Goal: Task Accomplishment & Management: Manage account settings

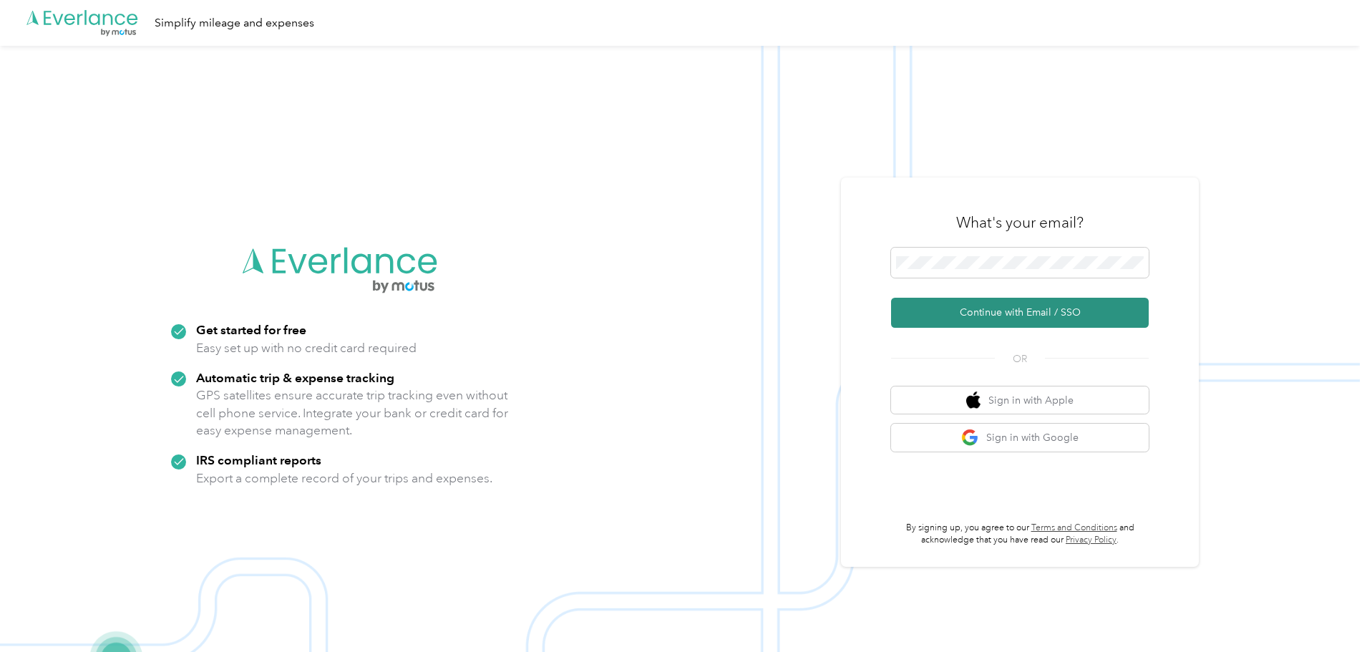
click at [1001, 318] on button "Continue with Email / SSO" at bounding box center [1020, 313] width 258 height 30
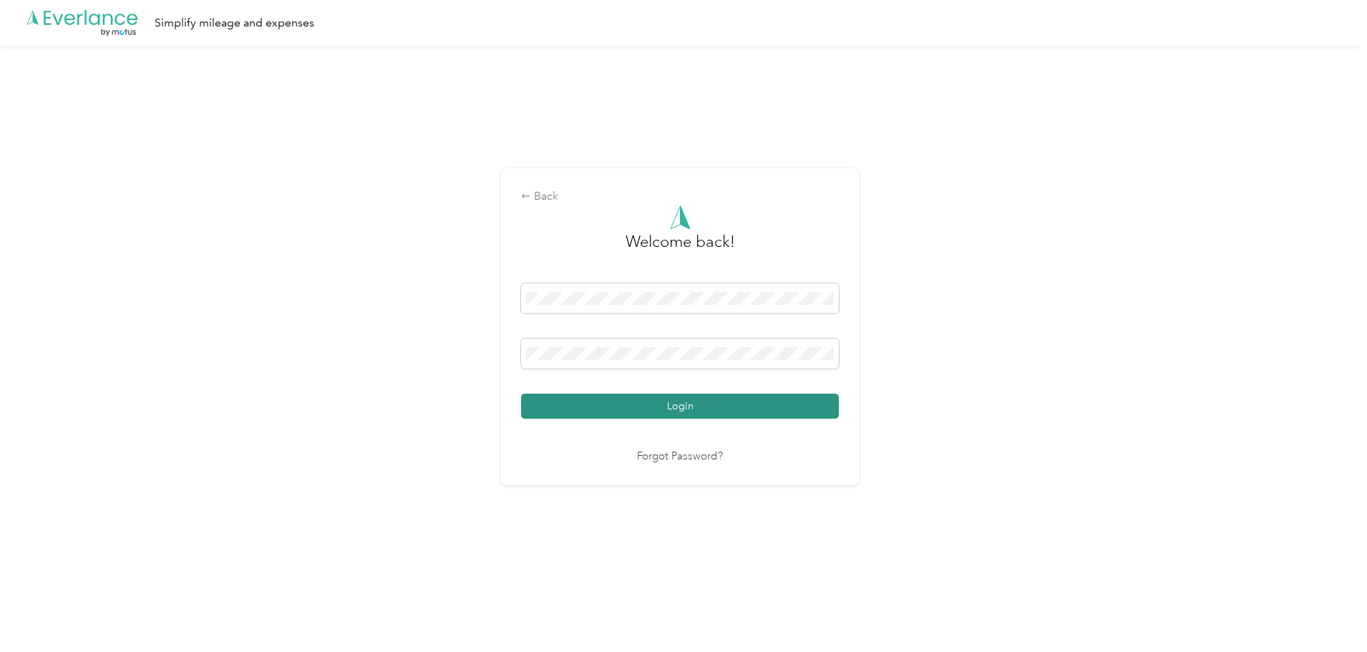
click at [691, 407] on button "Login" at bounding box center [680, 406] width 318 height 25
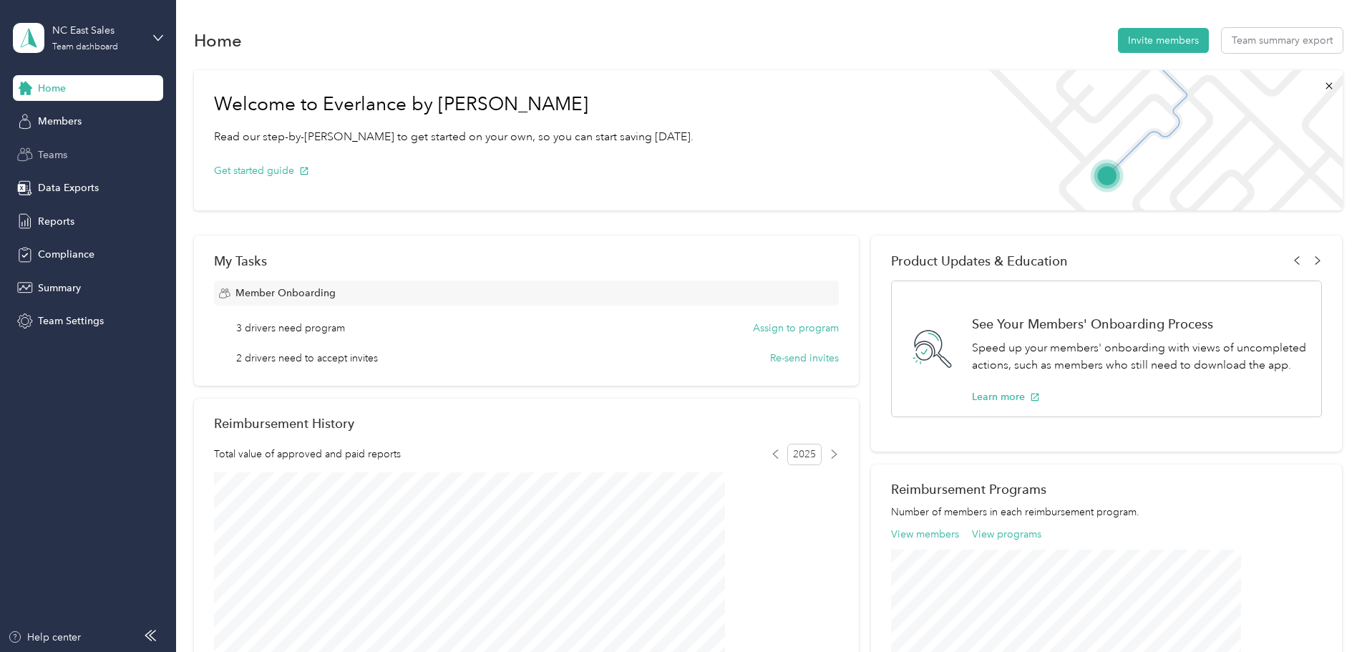
click at [33, 157] on icon at bounding box center [25, 155] width 16 height 16
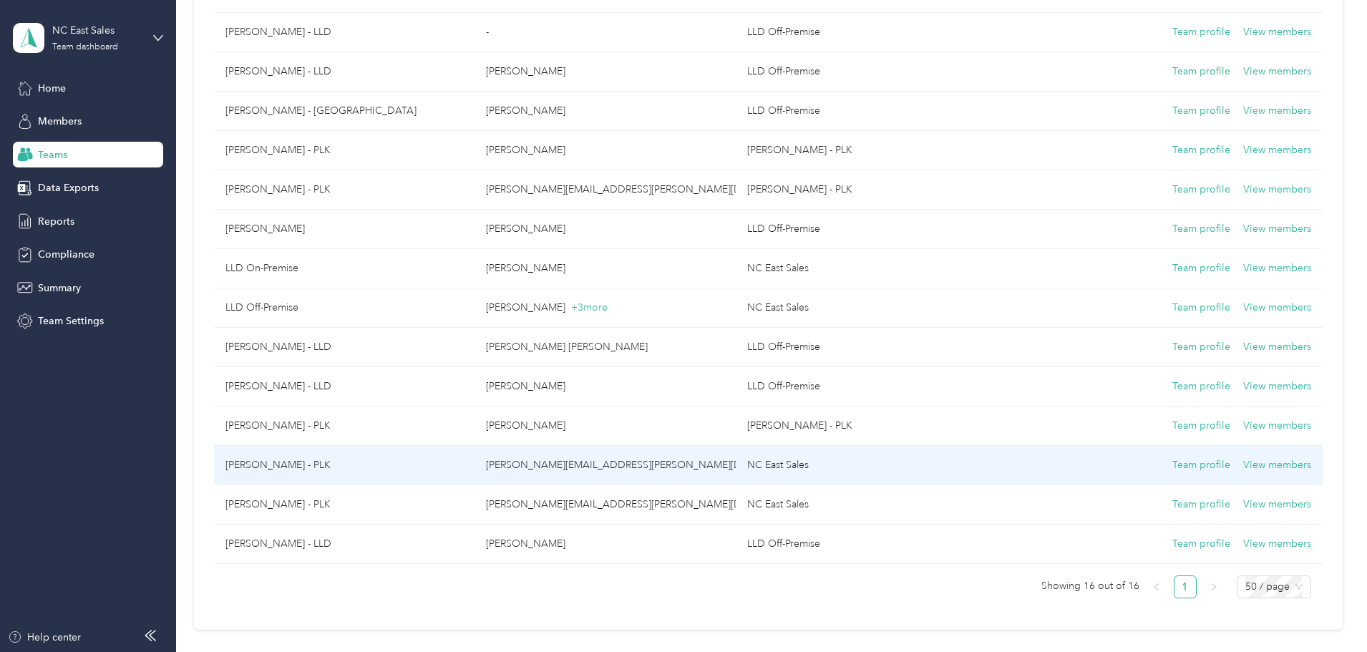
scroll to position [215, 0]
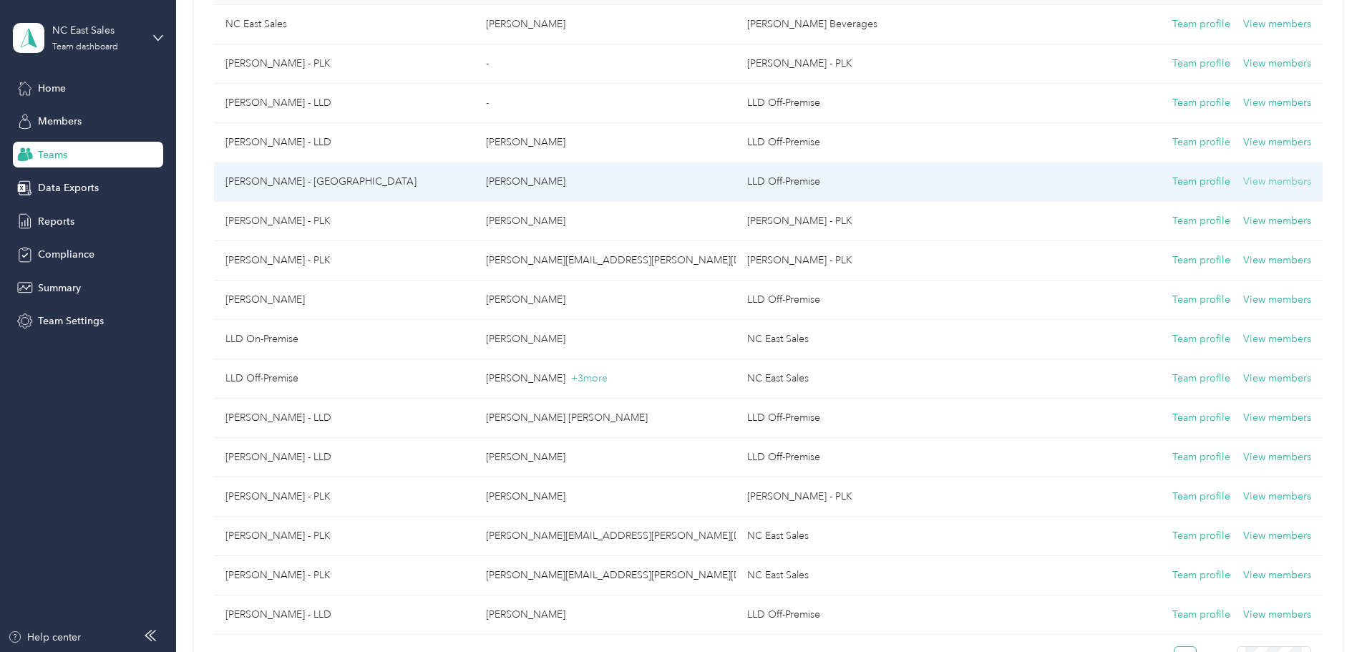
click at [1243, 175] on button "View members" at bounding box center [1277, 182] width 68 height 16
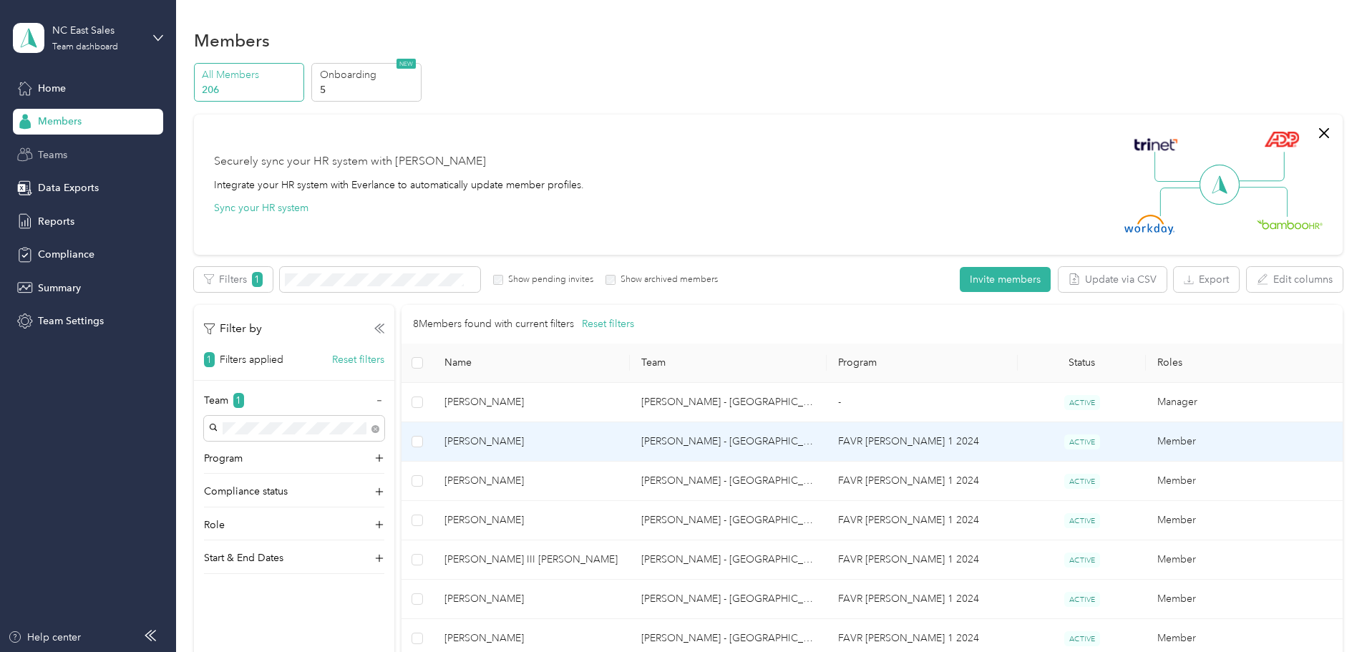
scroll to position [72, 0]
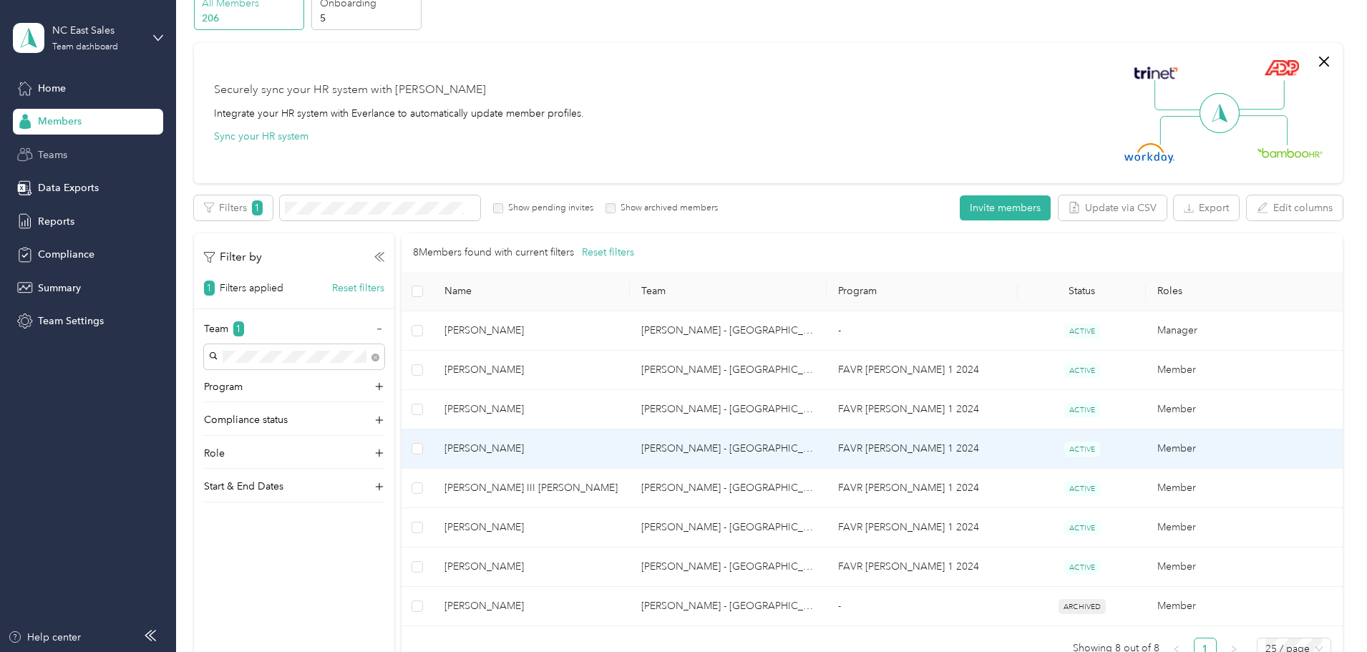
click at [1146, 452] on td "Member" at bounding box center [1244, 448] width 197 height 39
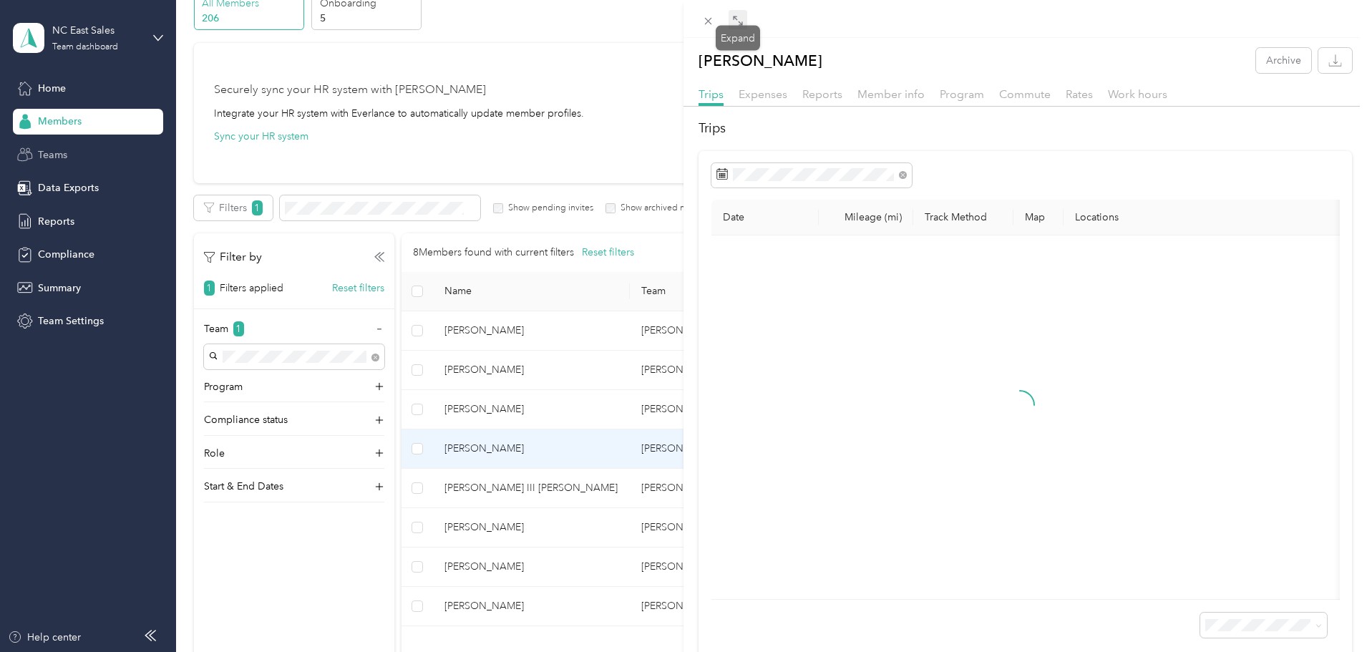
click at [740, 22] on icon at bounding box center [737, 20] width 11 height 11
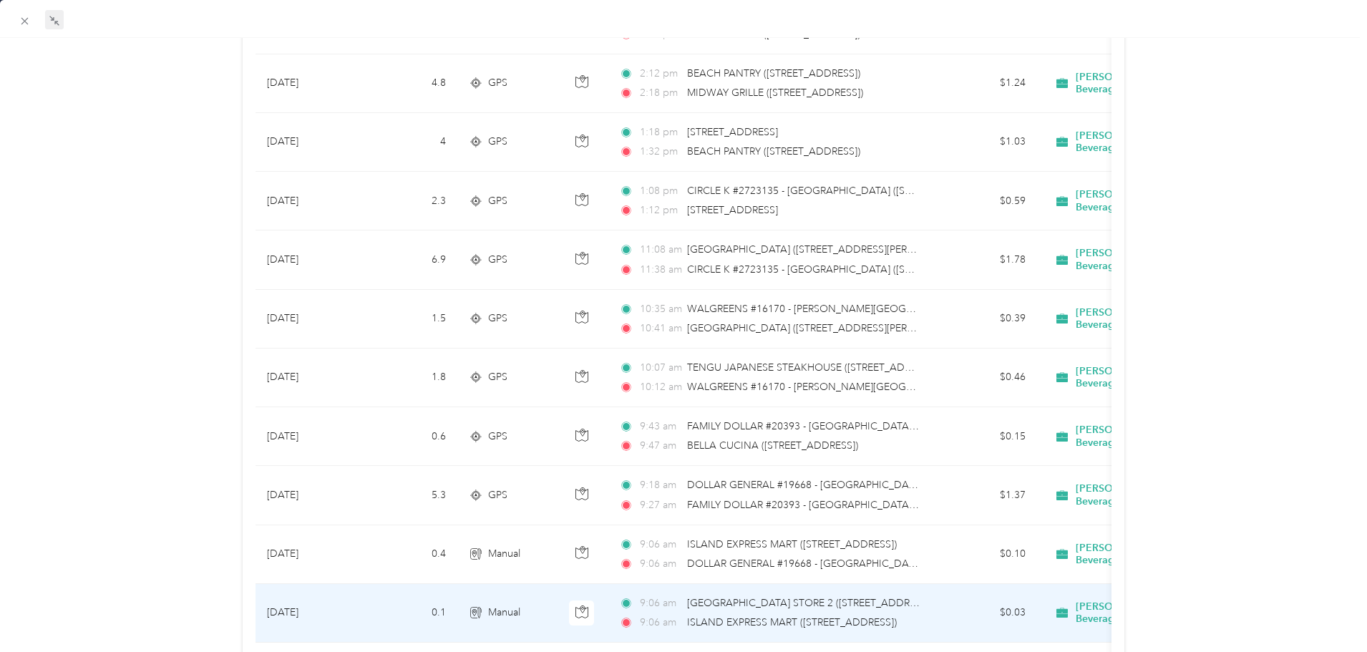
scroll to position [716, 0]
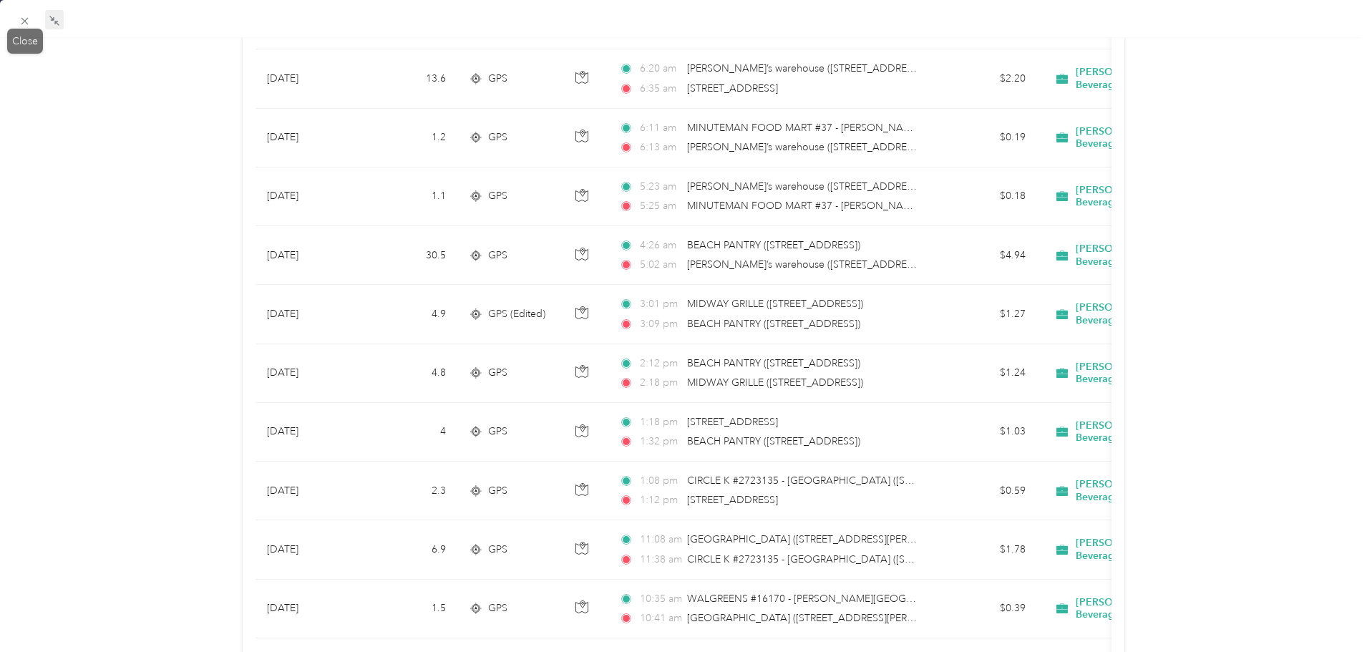
click at [22, 25] on icon at bounding box center [25, 21] width 12 height 12
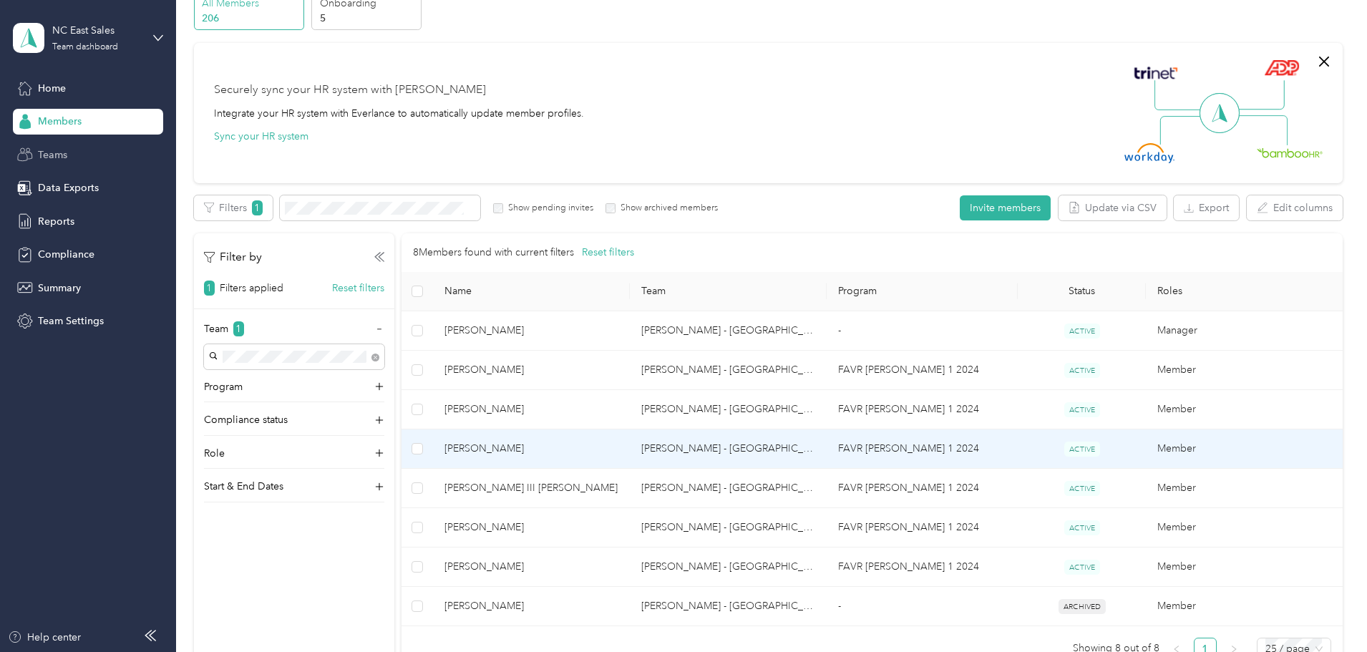
scroll to position [74, 0]
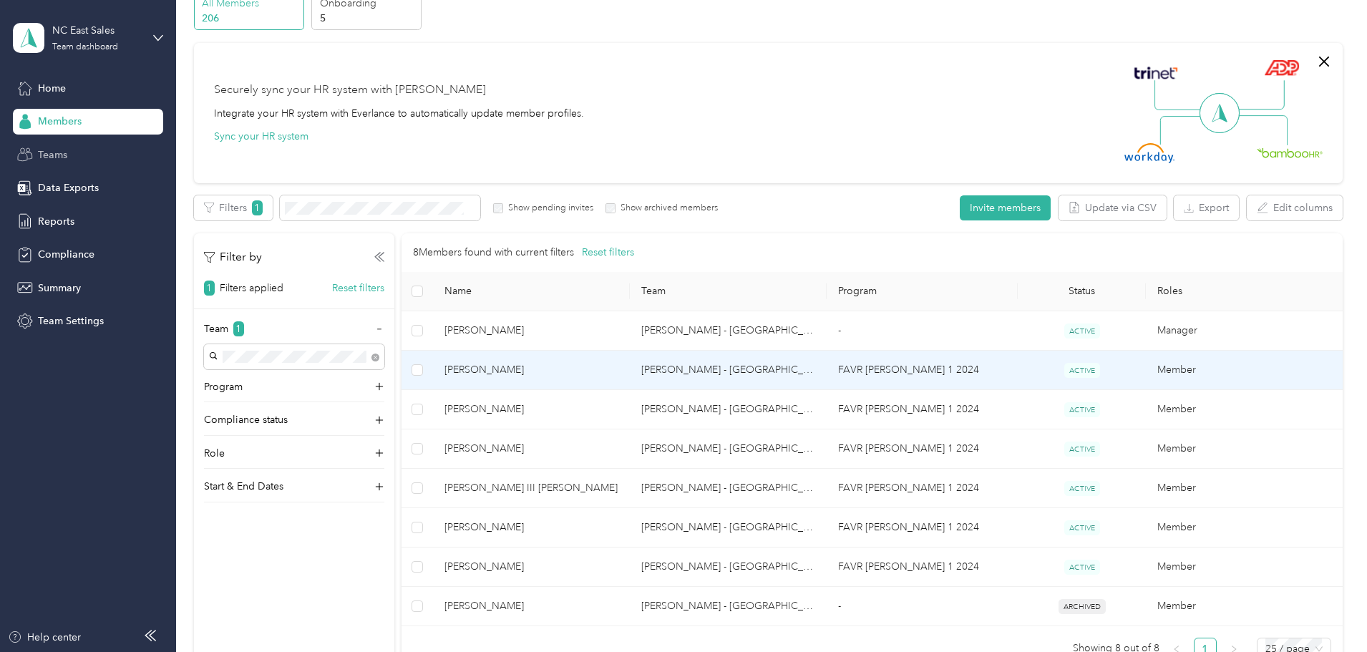
click at [1146, 360] on td "Member" at bounding box center [1244, 370] width 197 height 39
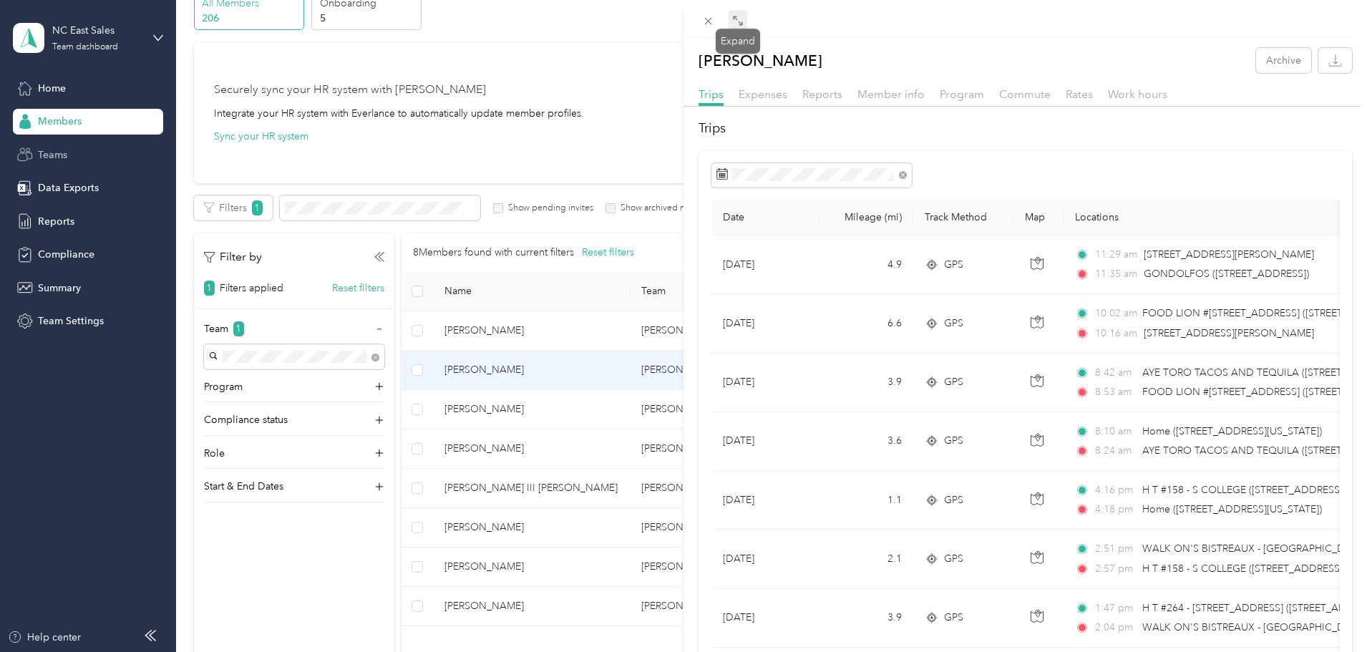
click at [731, 20] on span at bounding box center [738, 20] width 19 height 20
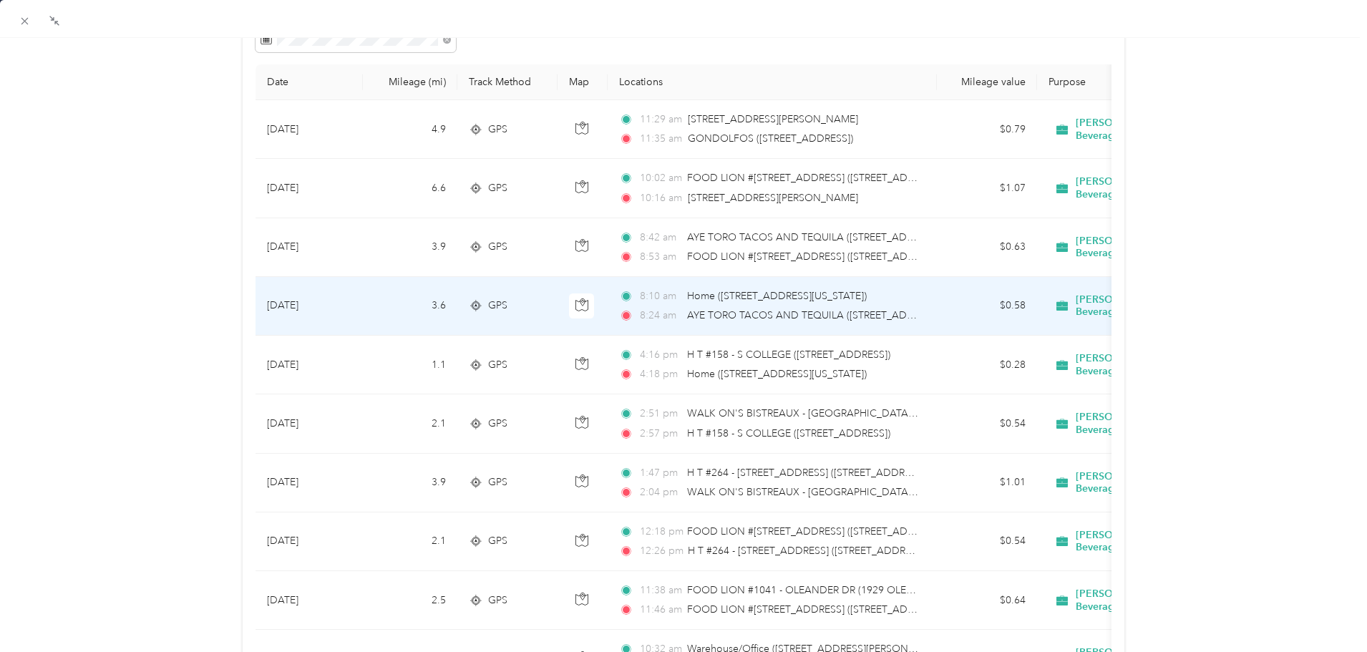
scroll to position [143, 0]
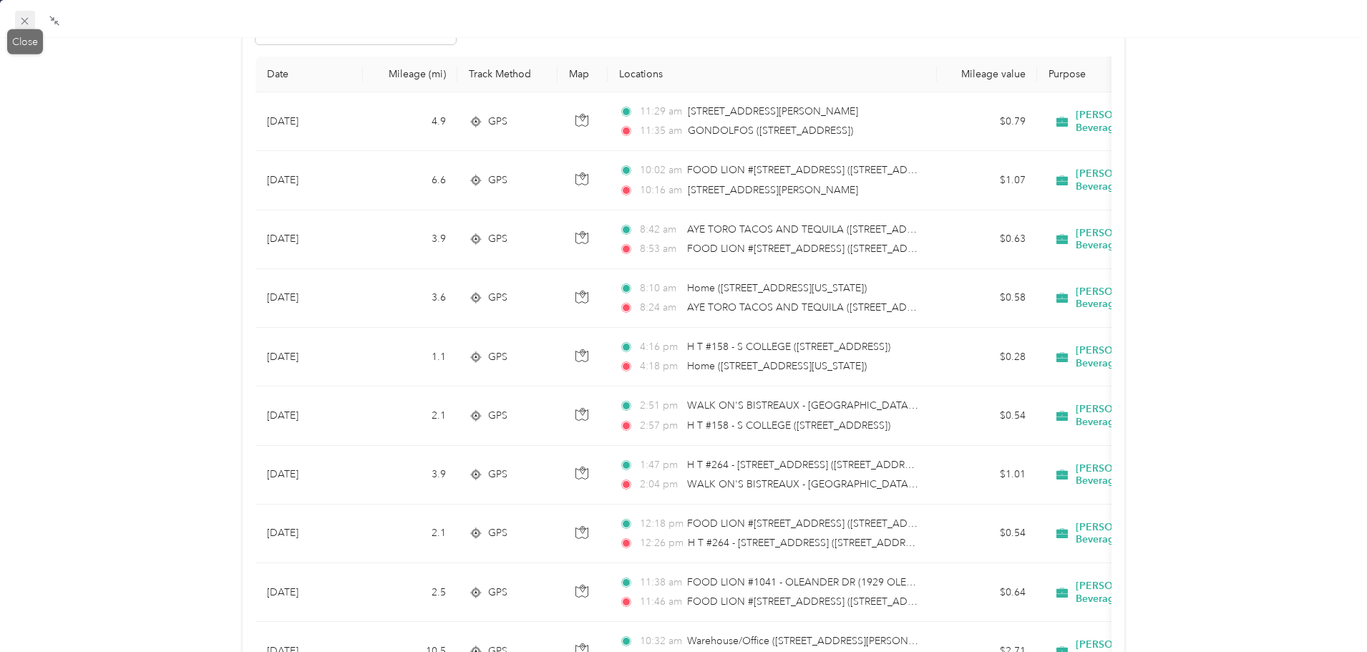
click at [23, 22] on icon at bounding box center [25, 21] width 12 height 12
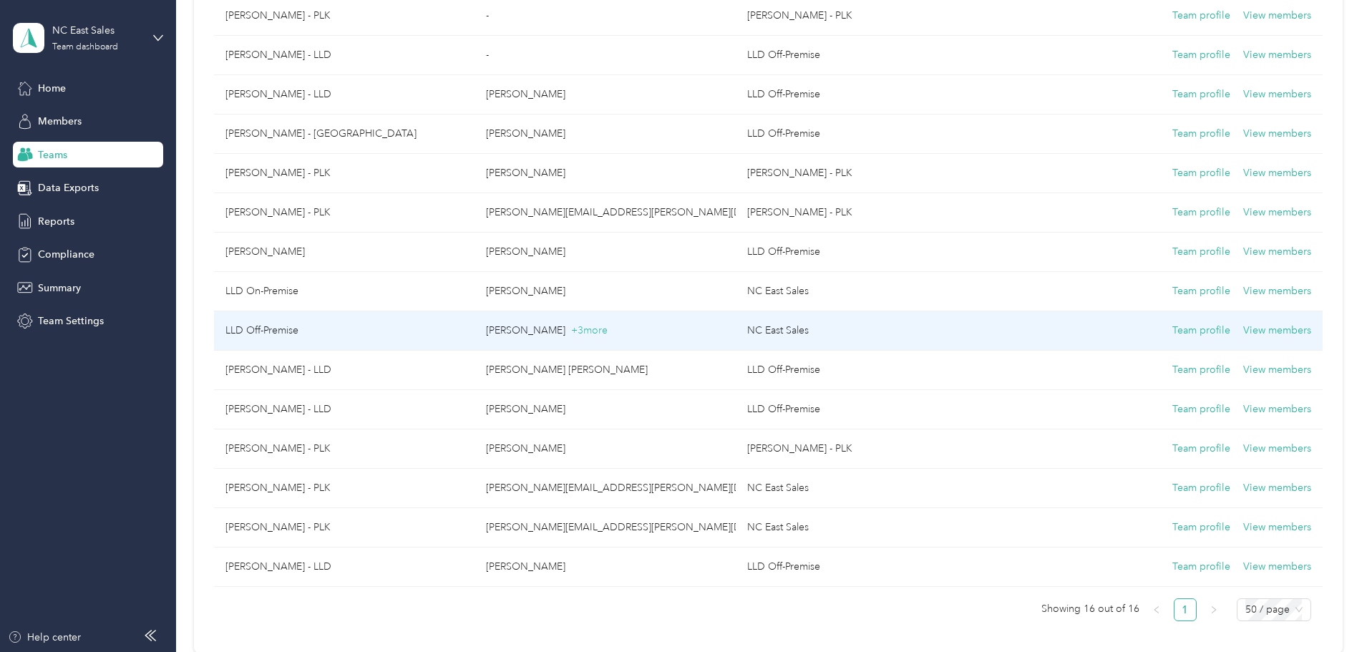
scroll to position [286, 0]
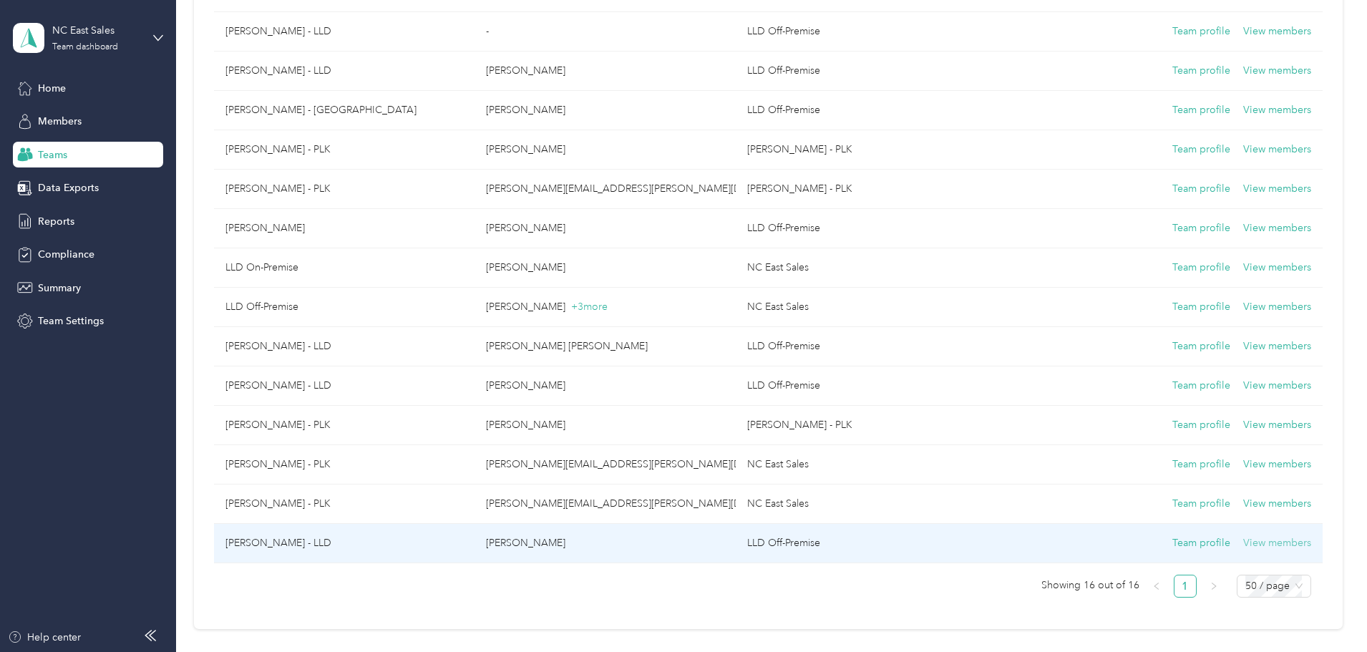
click at [1243, 538] on button "View members" at bounding box center [1277, 543] width 68 height 16
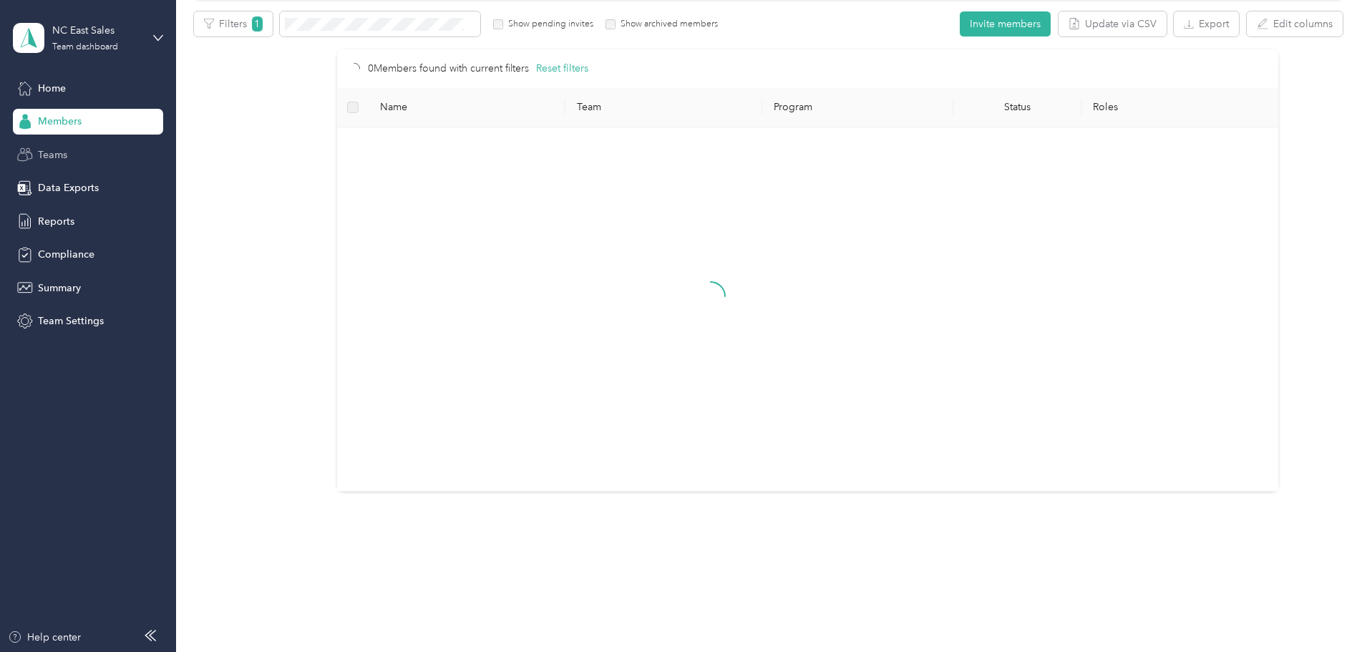
scroll to position [252, 0]
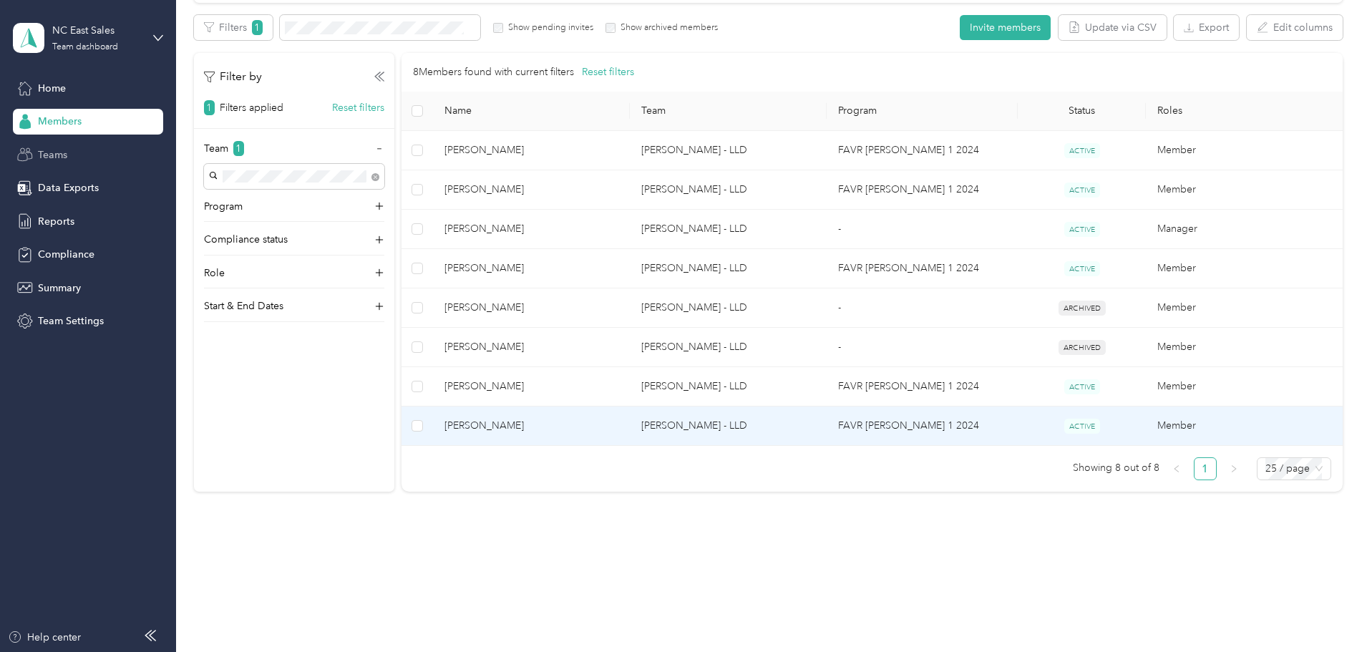
click at [1146, 429] on td "Member" at bounding box center [1244, 426] width 197 height 39
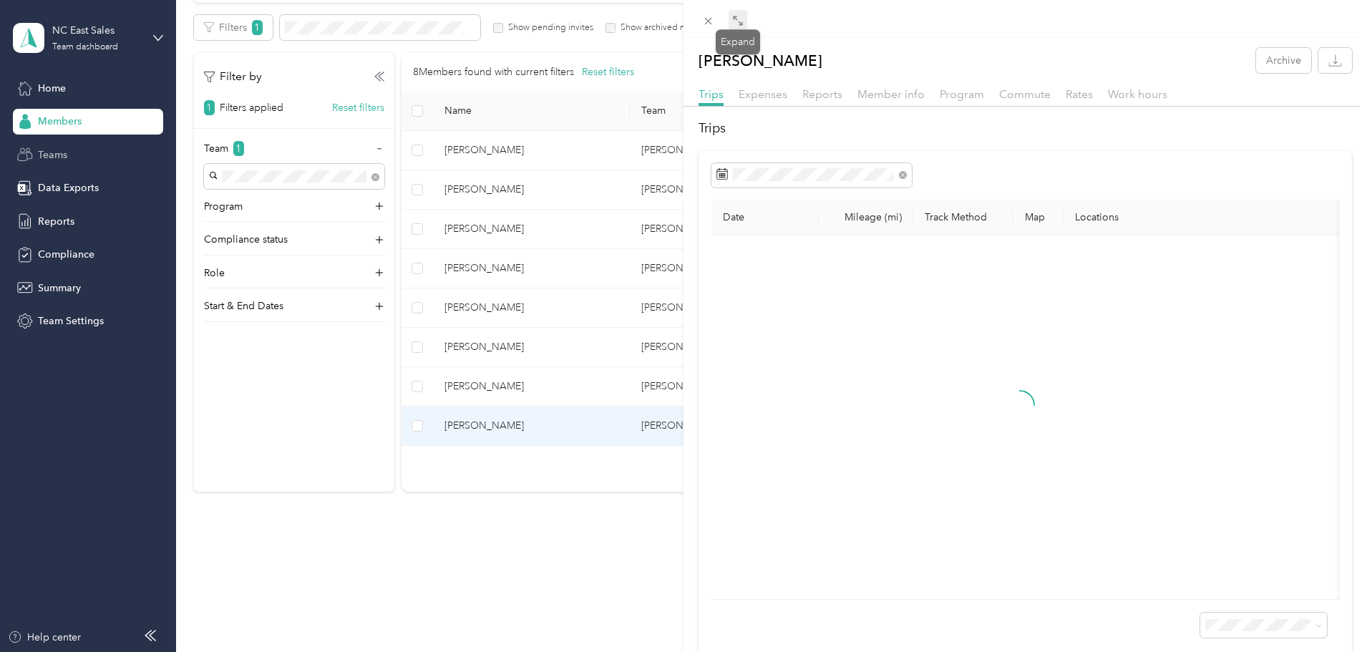
click at [734, 20] on icon at bounding box center [737, 20] width 11 height 11
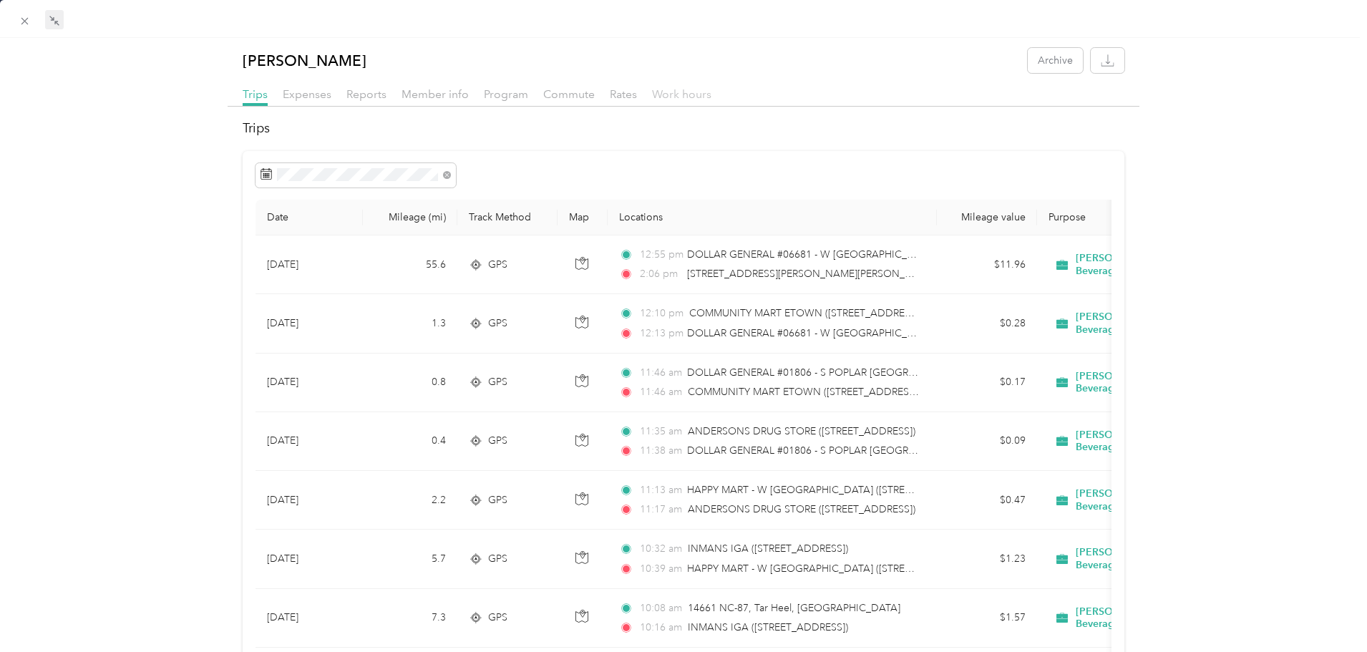
click at [684, 92] on span "Work hours" at bounding box center [681, 94] width 59 height 14
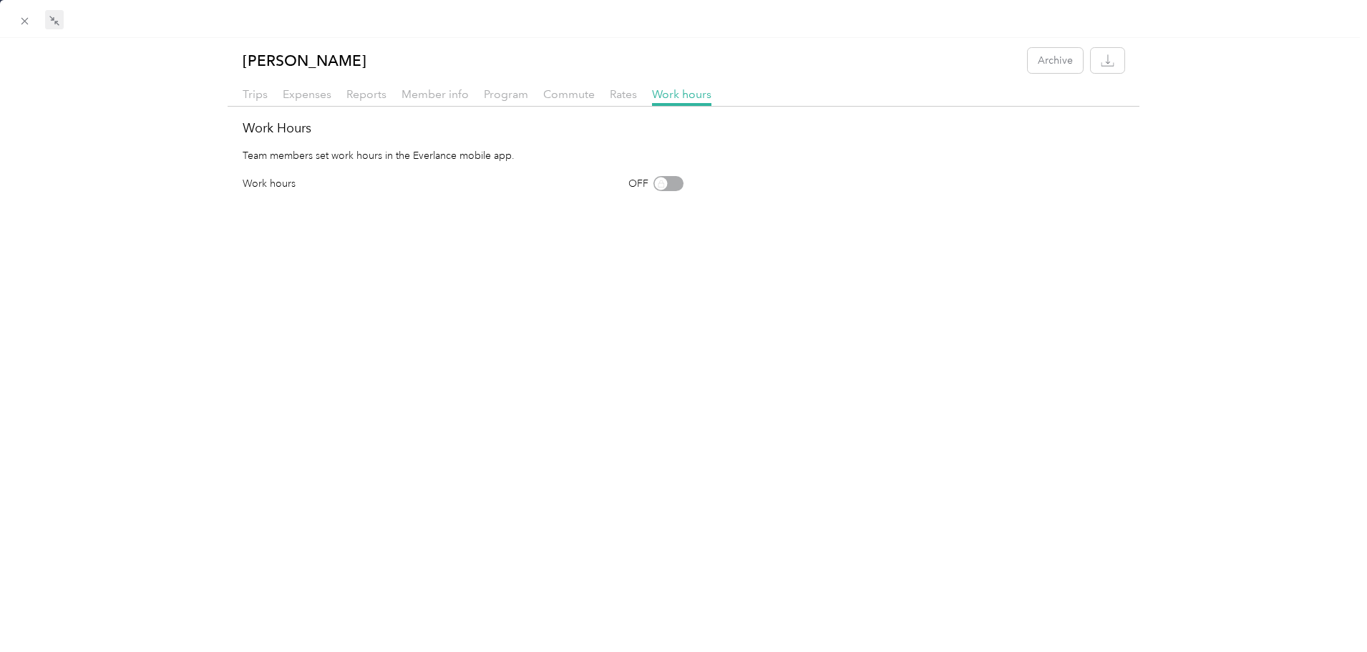
click at [671, 186] on div "OFF" at bounding box center [655, 183] width 55 height 15
click at [26, 19] on icon at bounding box center [25, 21] width 12 height 12
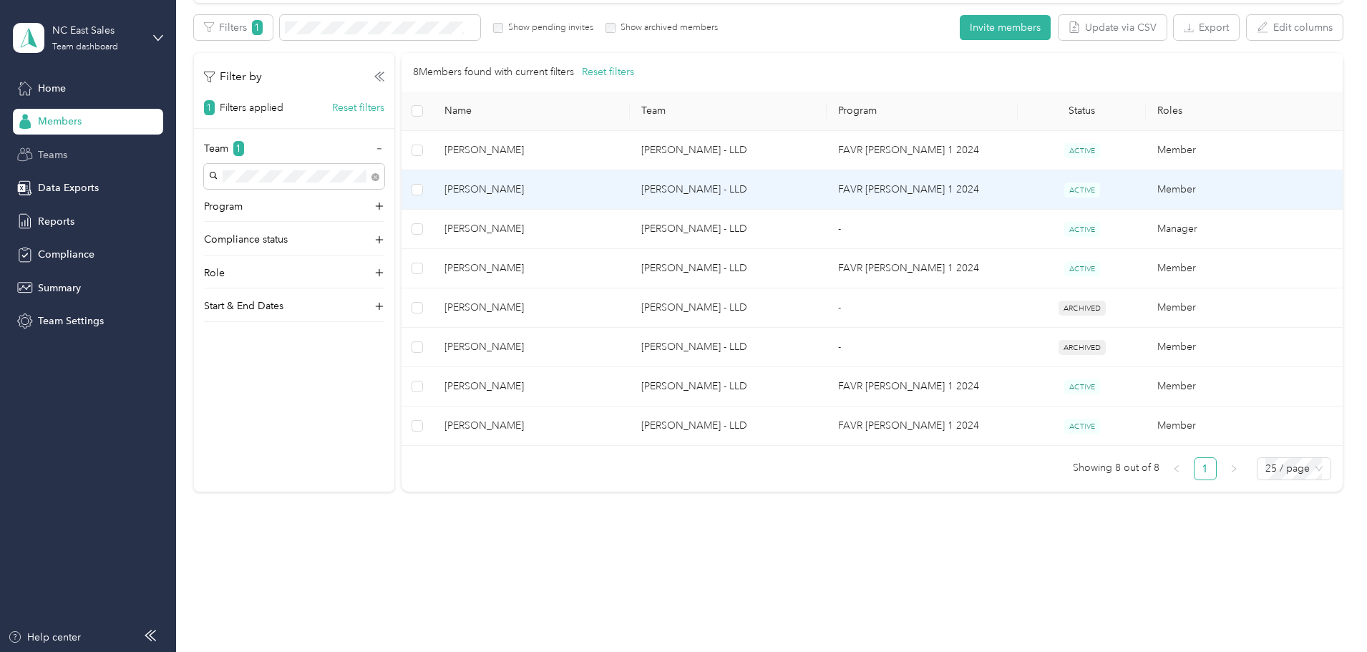
click at [1146, 185] on td "Member" at bounding box center [1244, 189] width 197 height 39
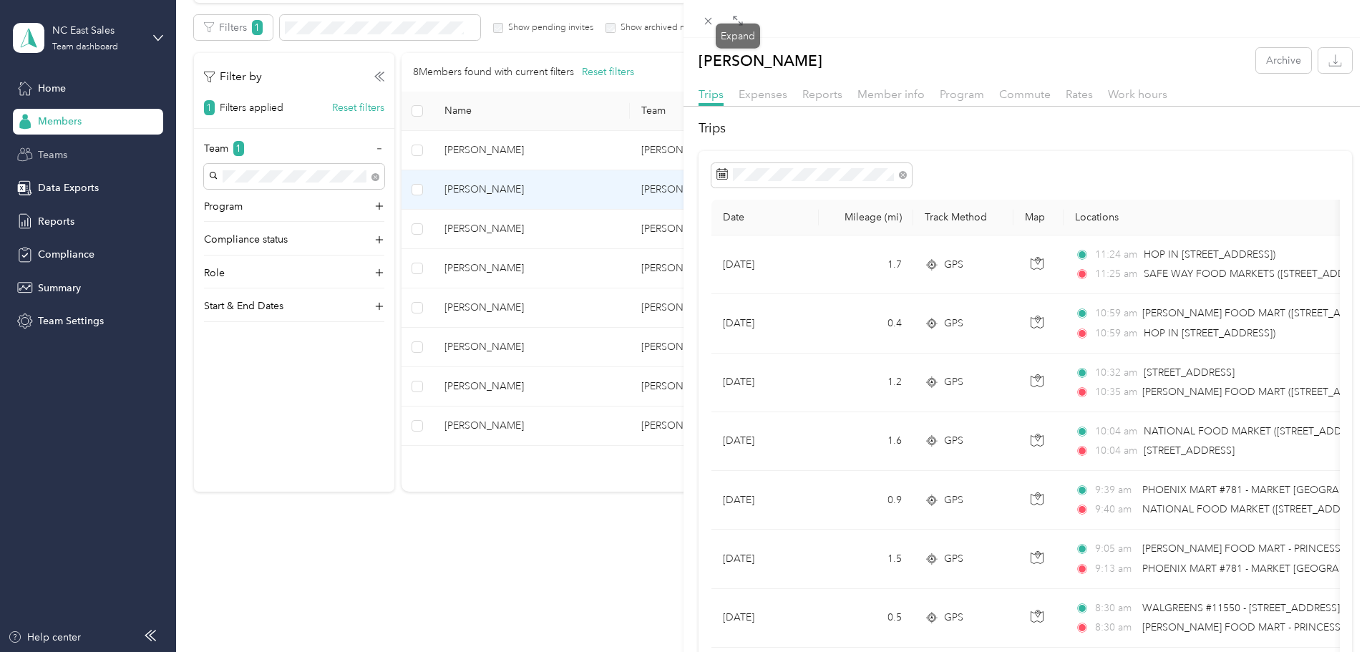
click at [739, 24] on icon at bounding box center [737, 20] width 11 height 11
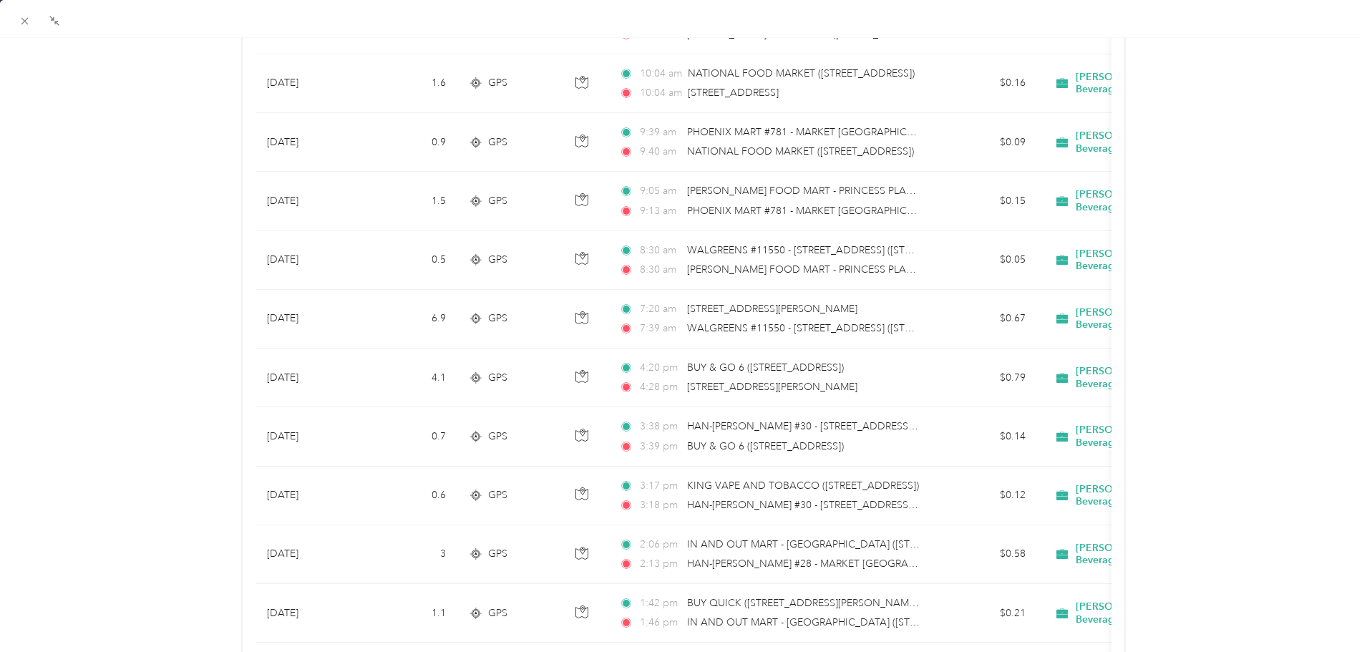
scroll to position [72, 0]
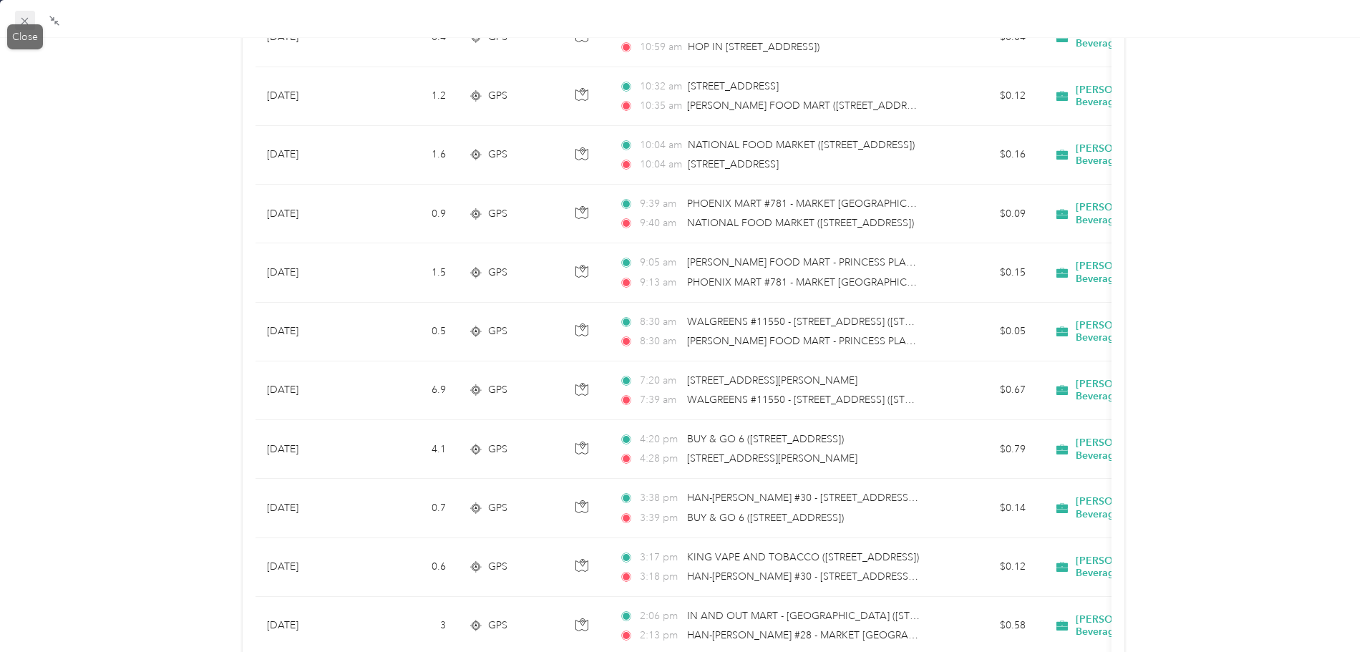
click at [24, 16] on icon at bounding box center [25, 21] width 12 height 12
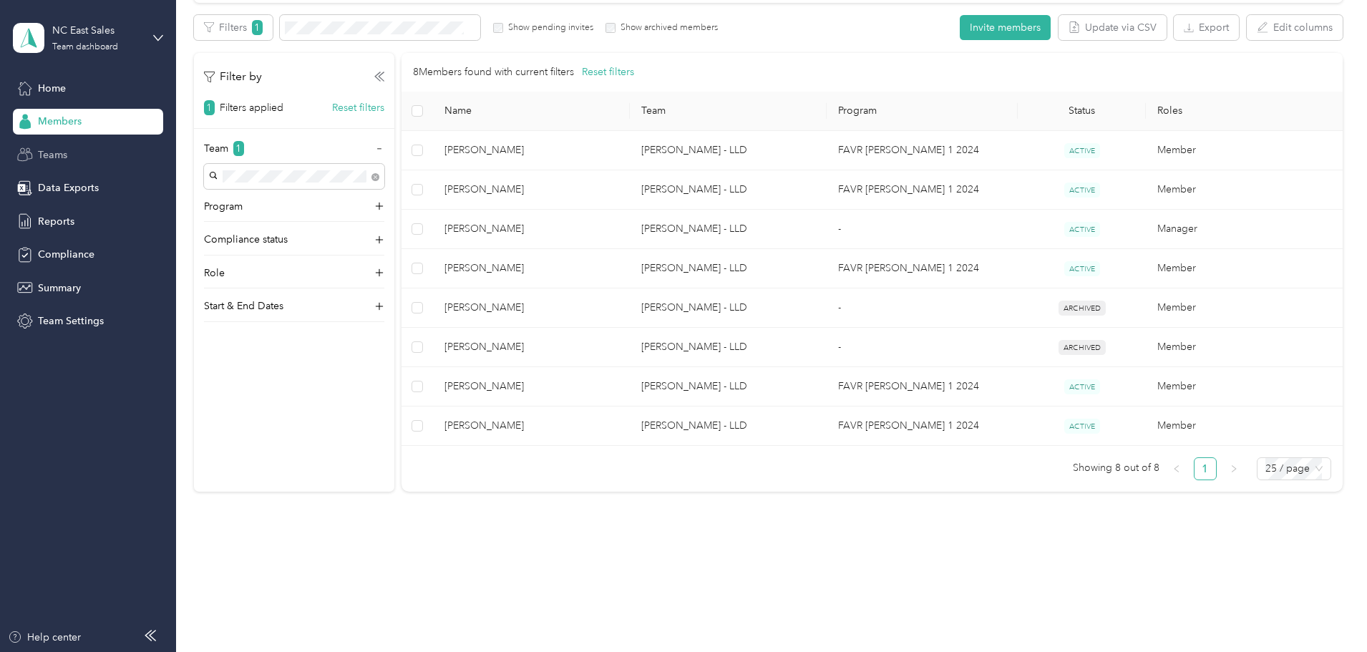
scroll to position [74, 0]
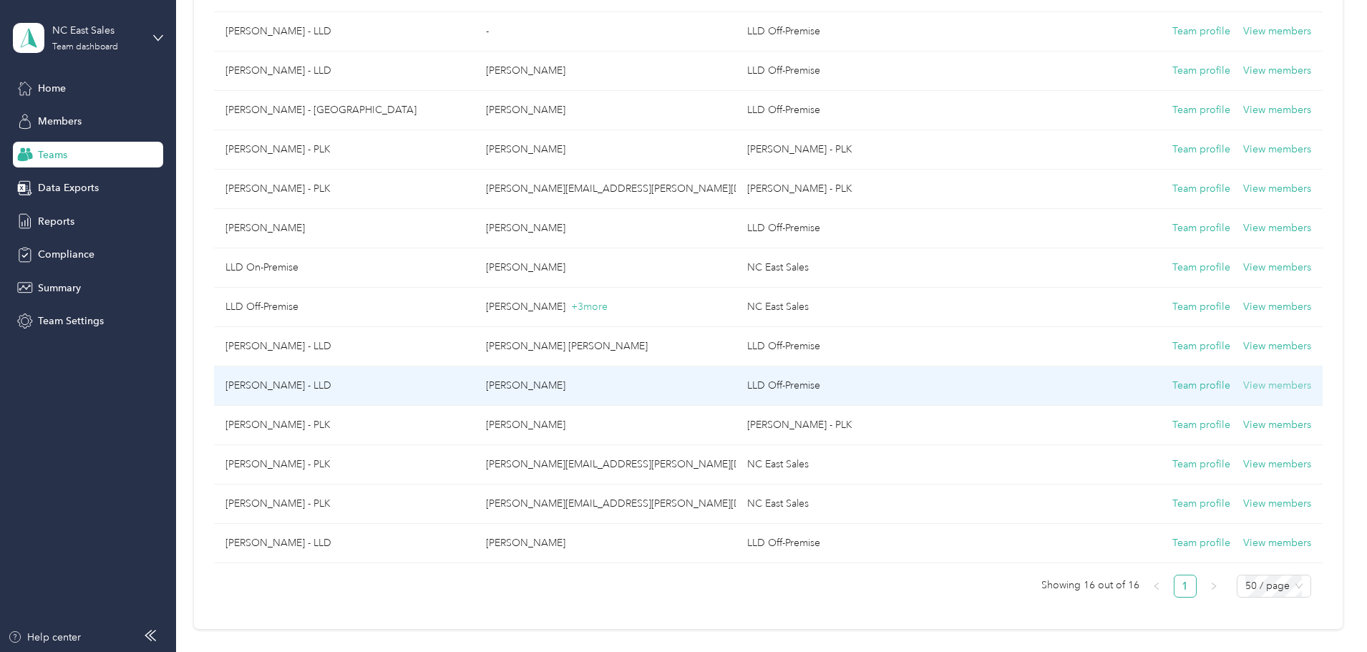
click at [1243, 379] on button "View members" at bounding box center [1277, 386] width 68 height 16
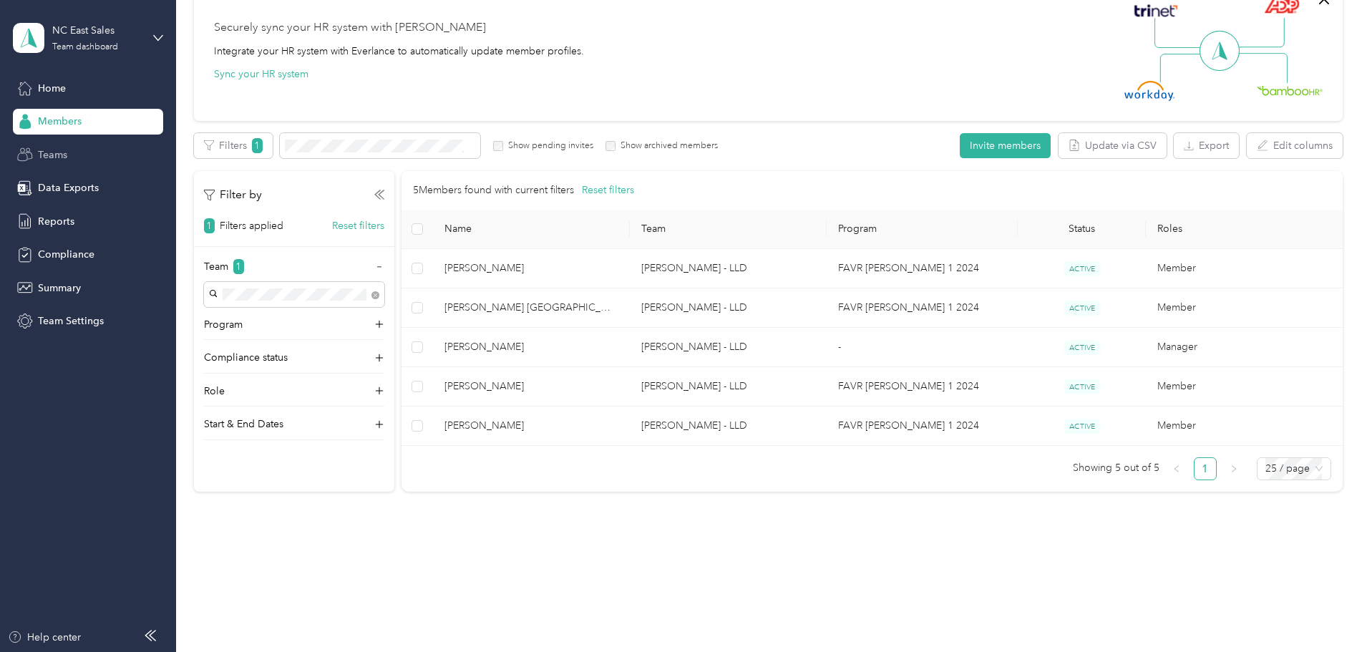
scroll to position [134, 0]
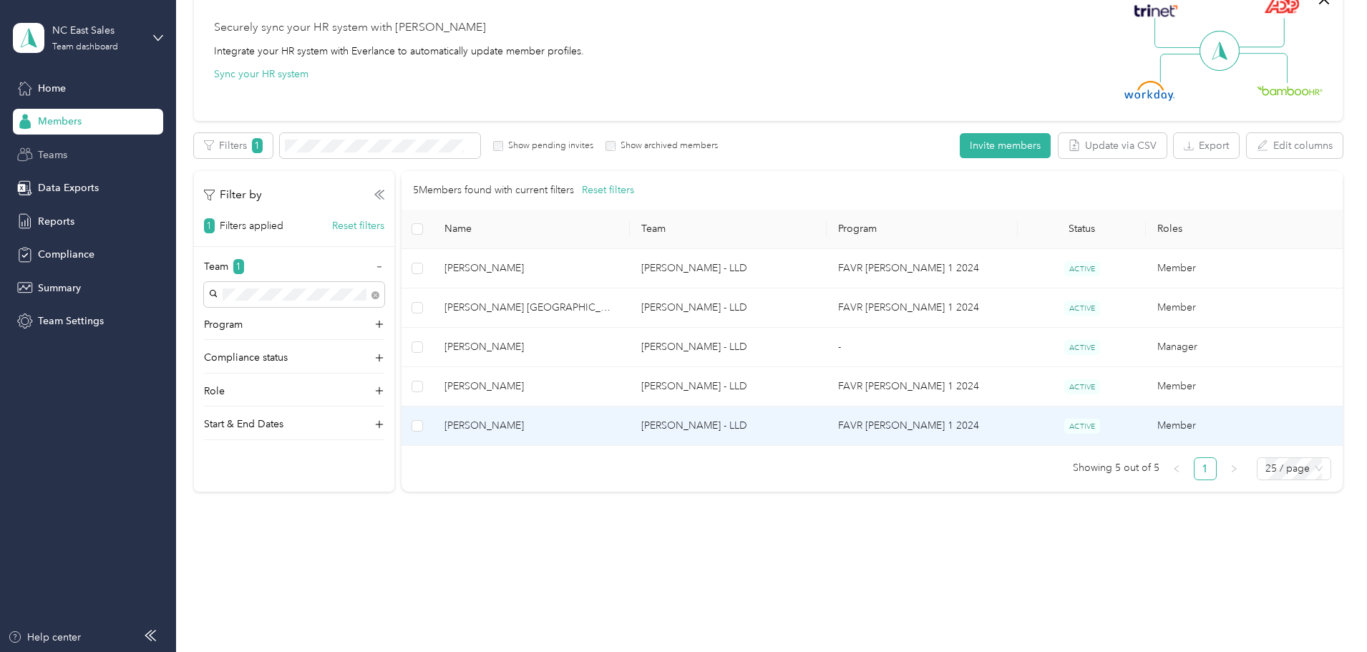
click at [1146, 417] on td "Member" at bounding box center [1244, 426] width 197 height 39
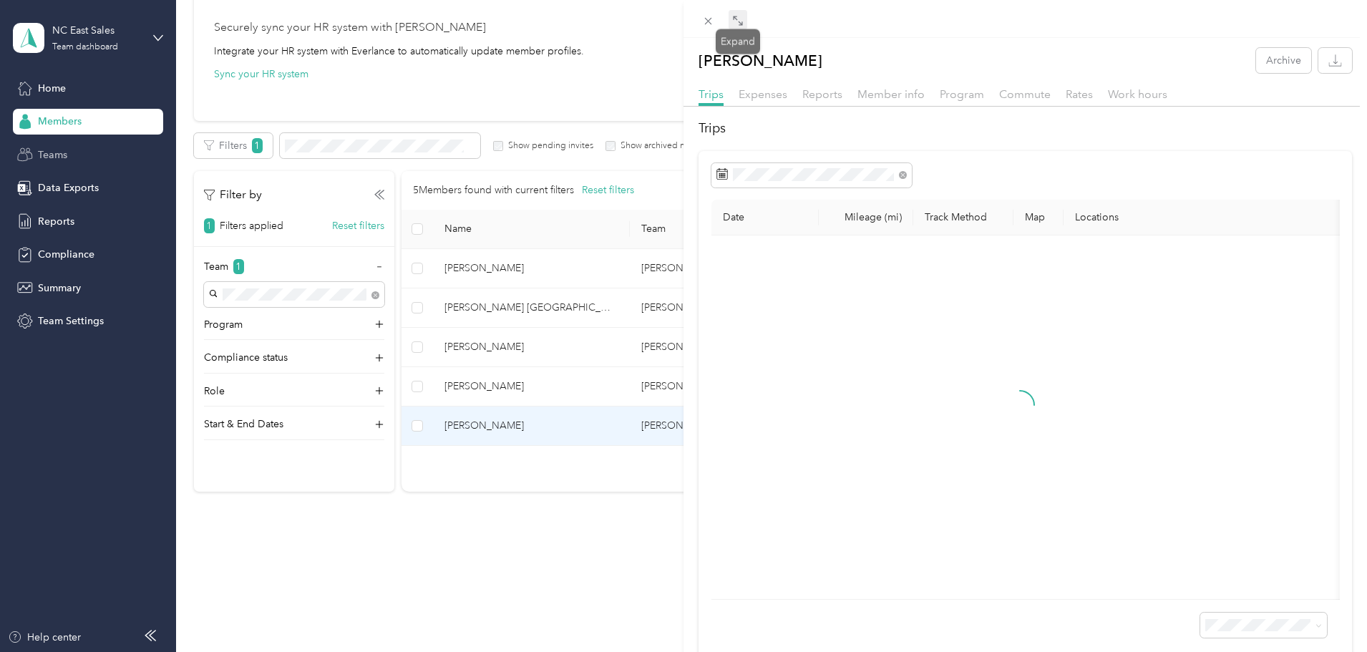
click at [736, 22] on icon at bounding box center [737, 20] width 11 height 11
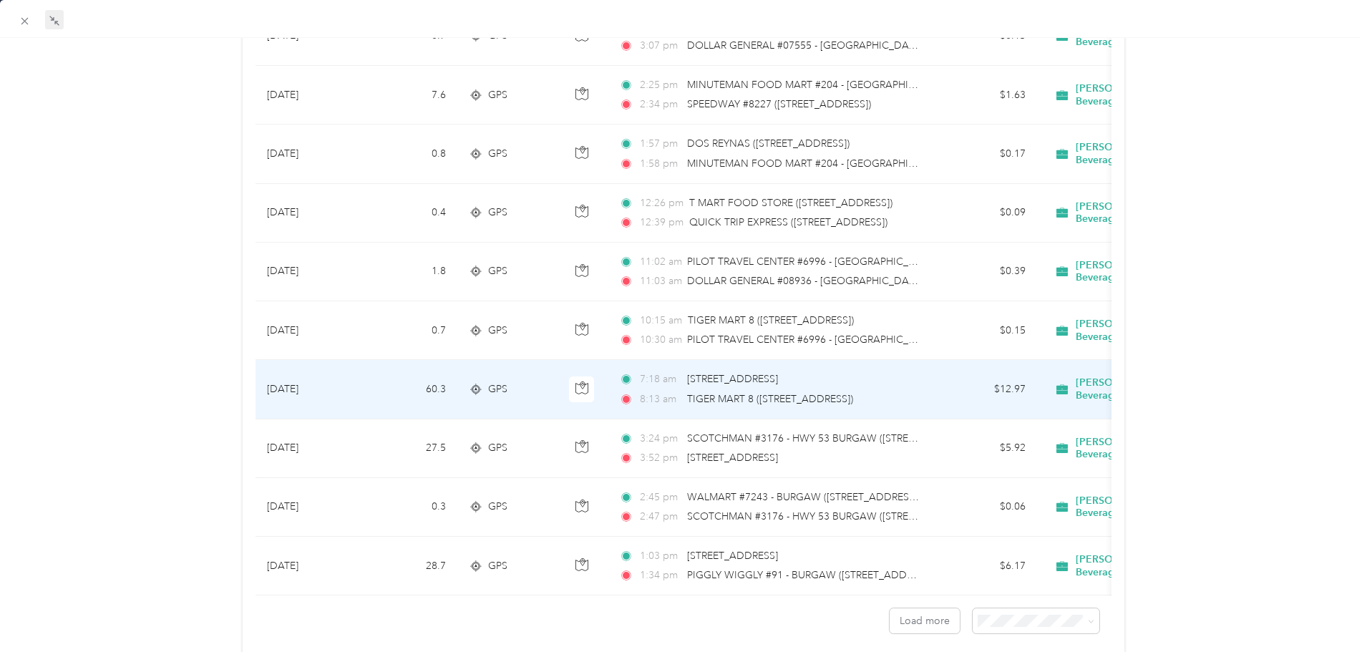
scroll to position [1145, 0]
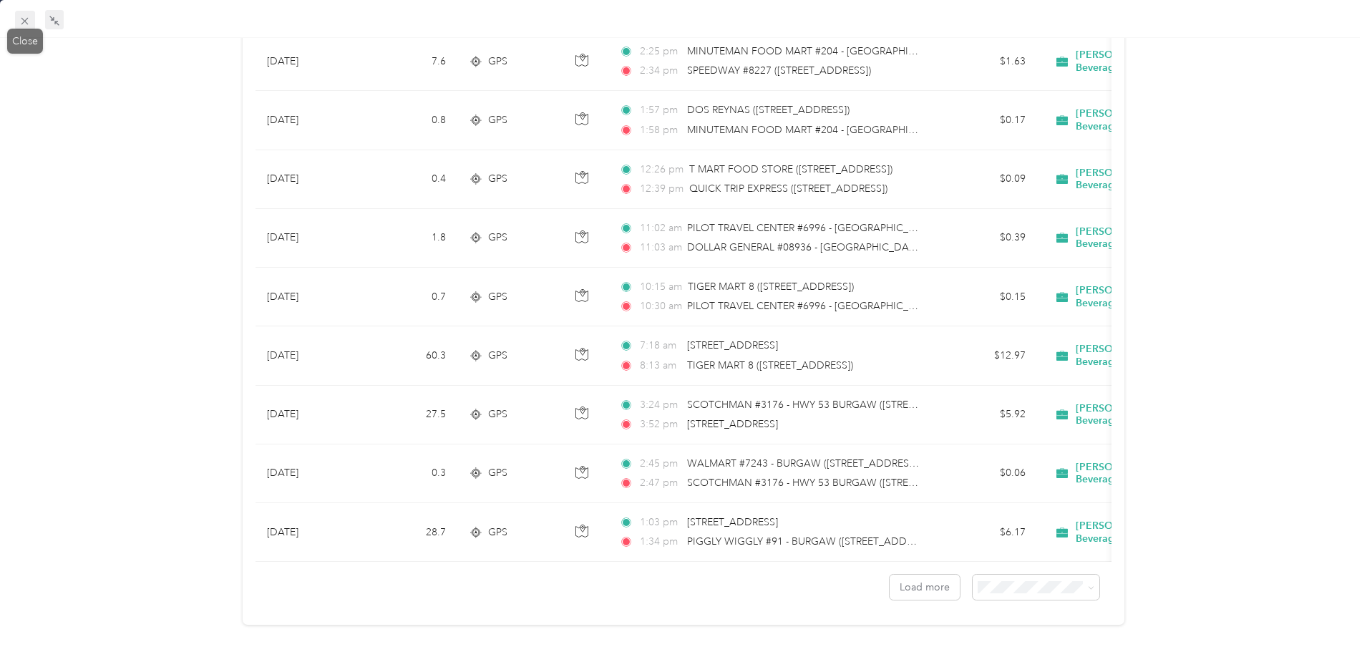
click at [31, 26] on icon at bounding box center [25, 21] width 12 height 12
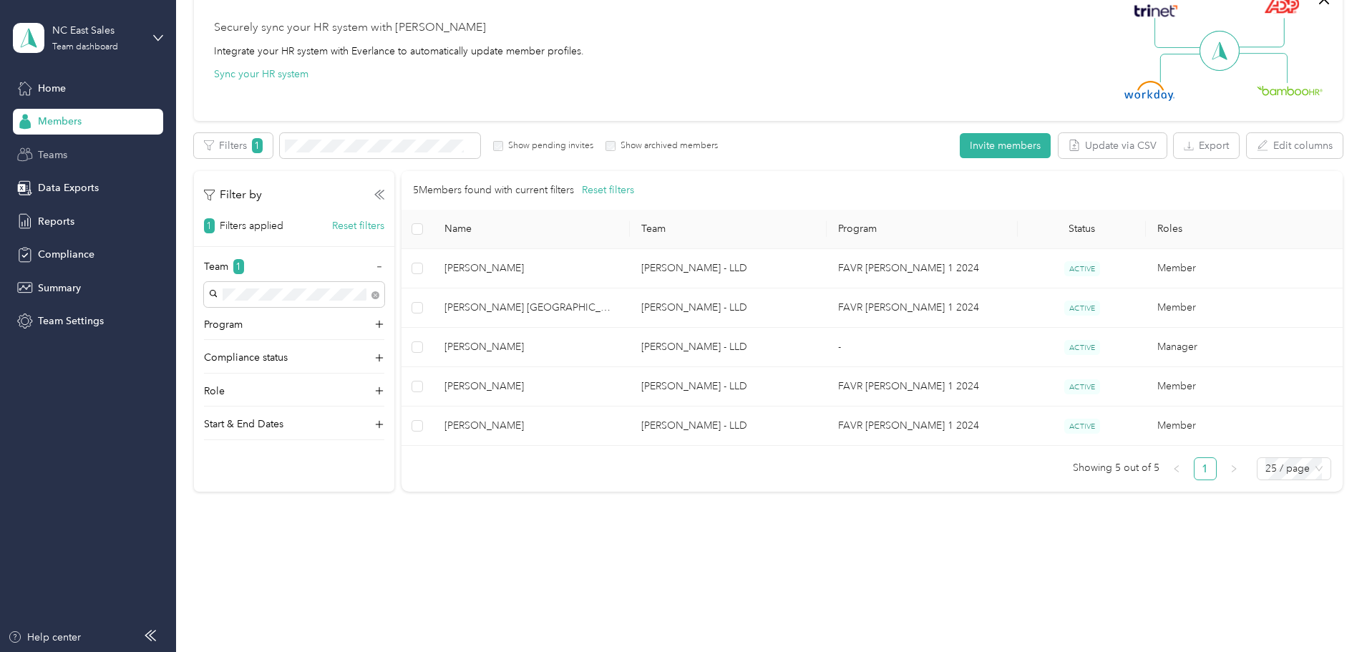
scroll to position [74, 0]
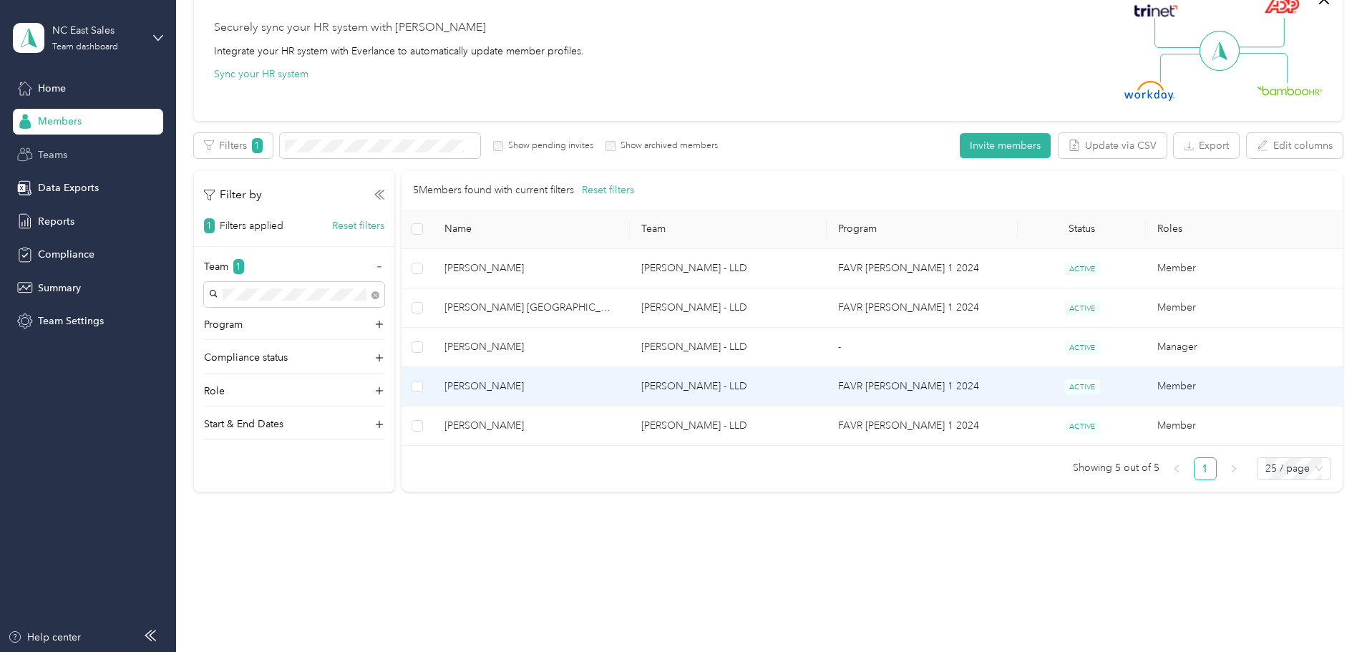
click at [1146, 381] on td "Member" at bounding box center [1244, 386] width 197 height 39
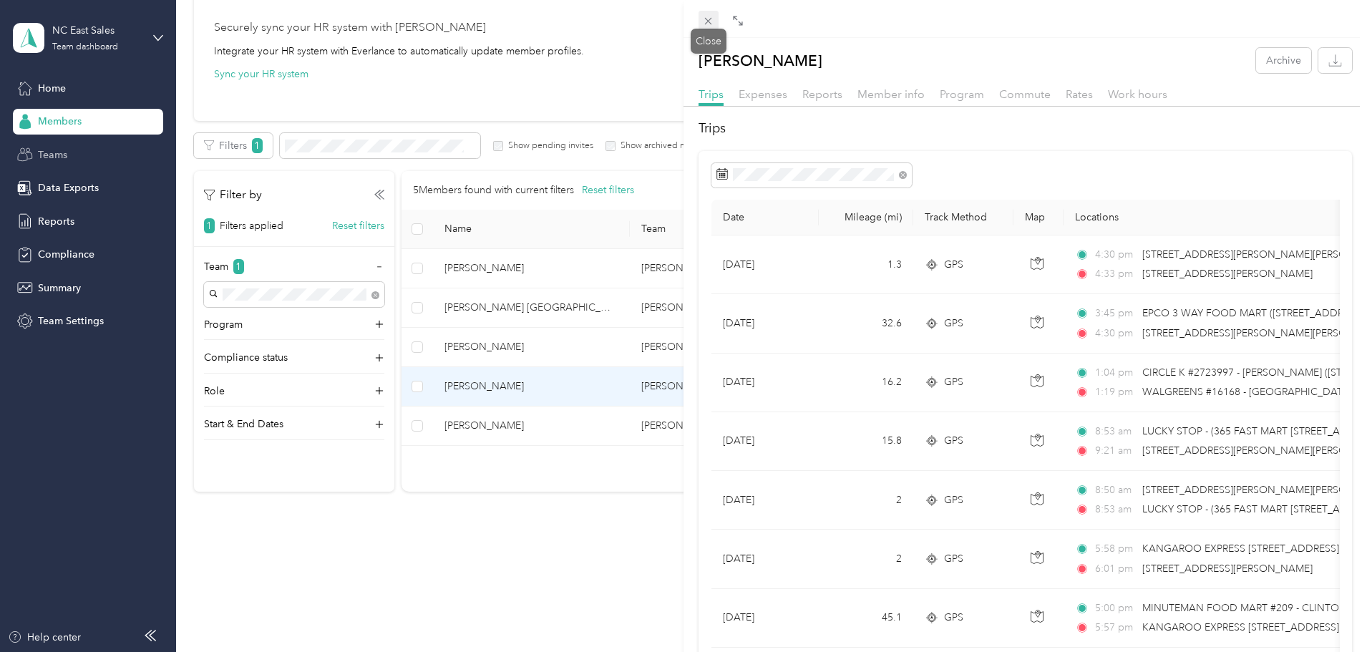
click at [704, 19] on icon at bounding box center [708, 21] width 12 height 12
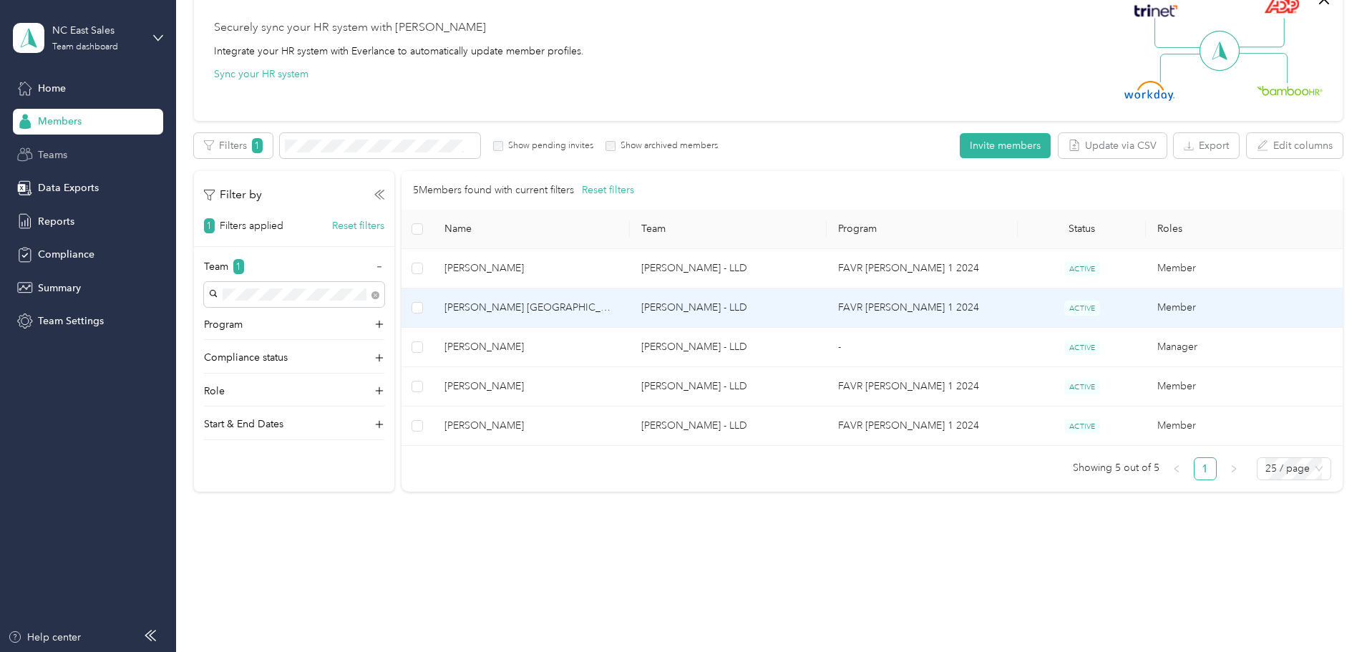
click at [1146, 306] on td "Member" at bounding box center [1244, 307] width 197 height 39
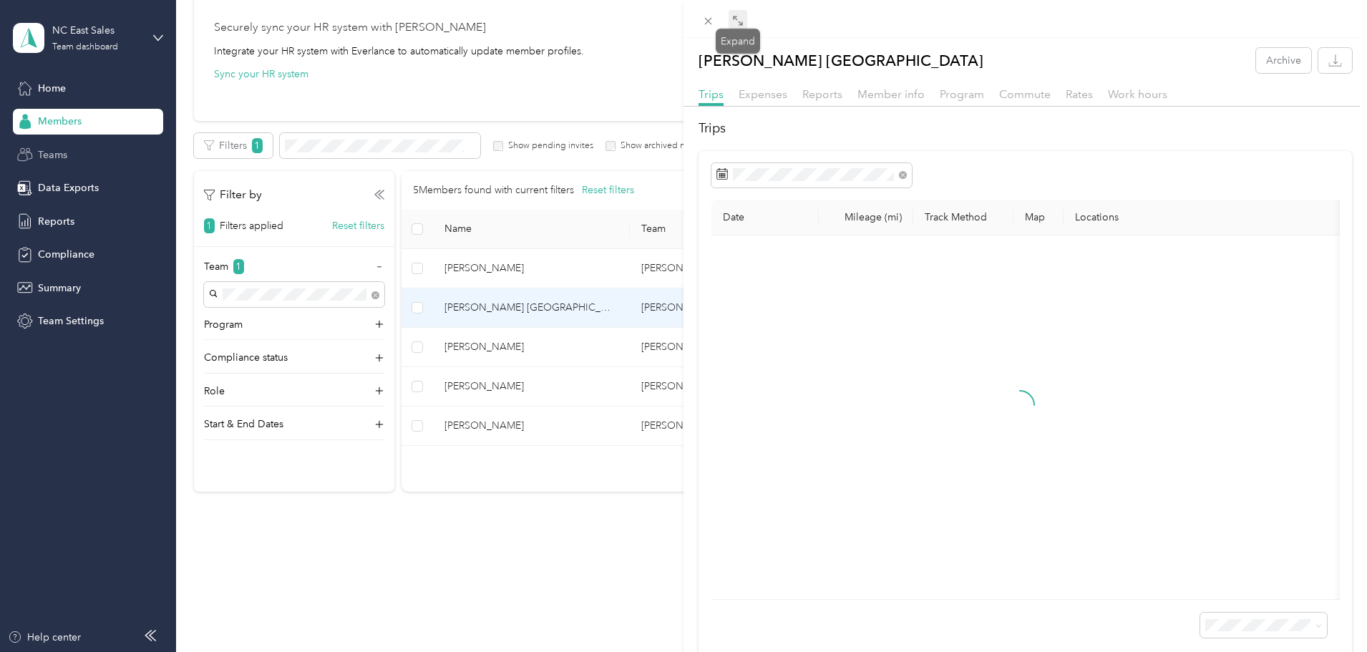
click at [731, 16] on span at bounding box center [738, 20] width 19 height 20
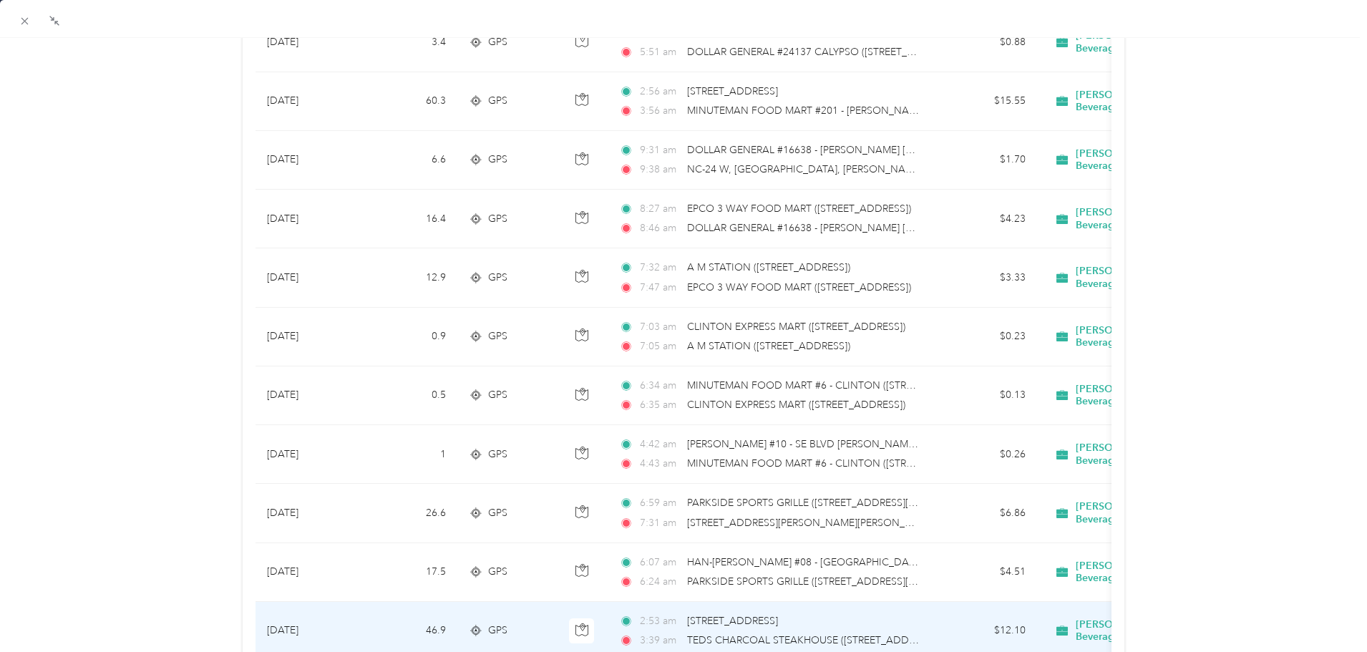
scroll to position [323, 0]
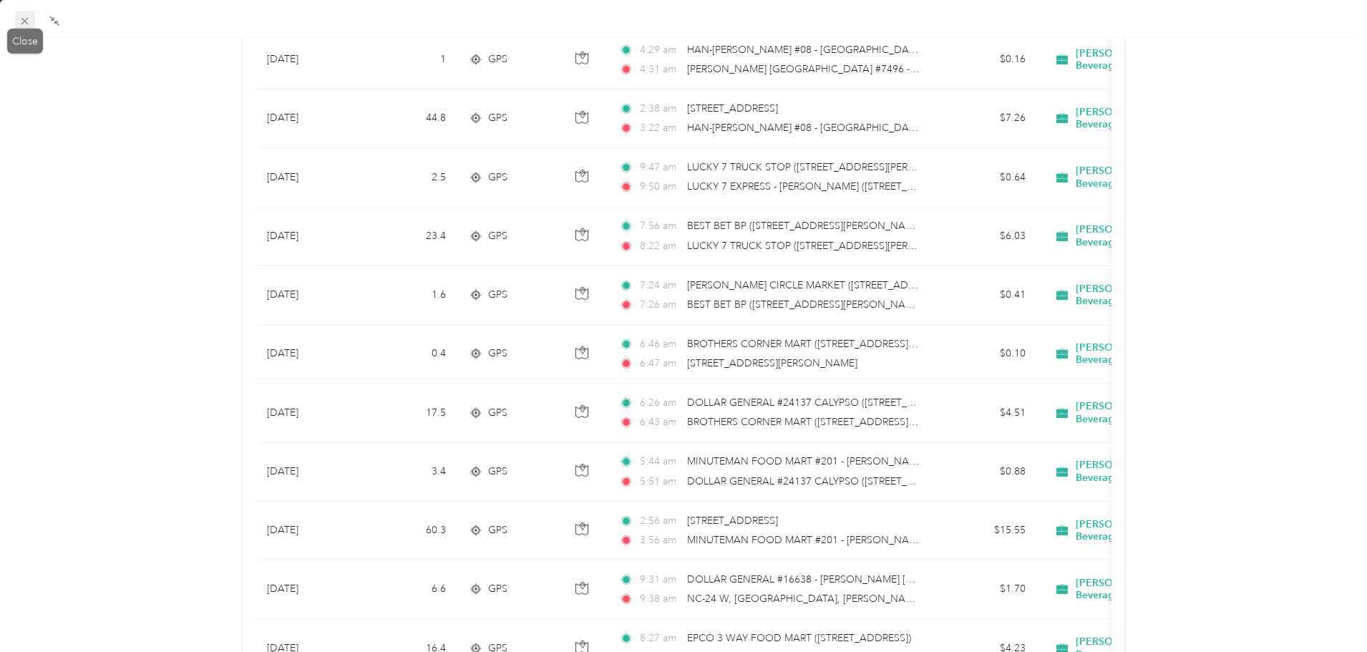
click at [24, 22] on icon at bounding box center [24, 21] width 7 height 7
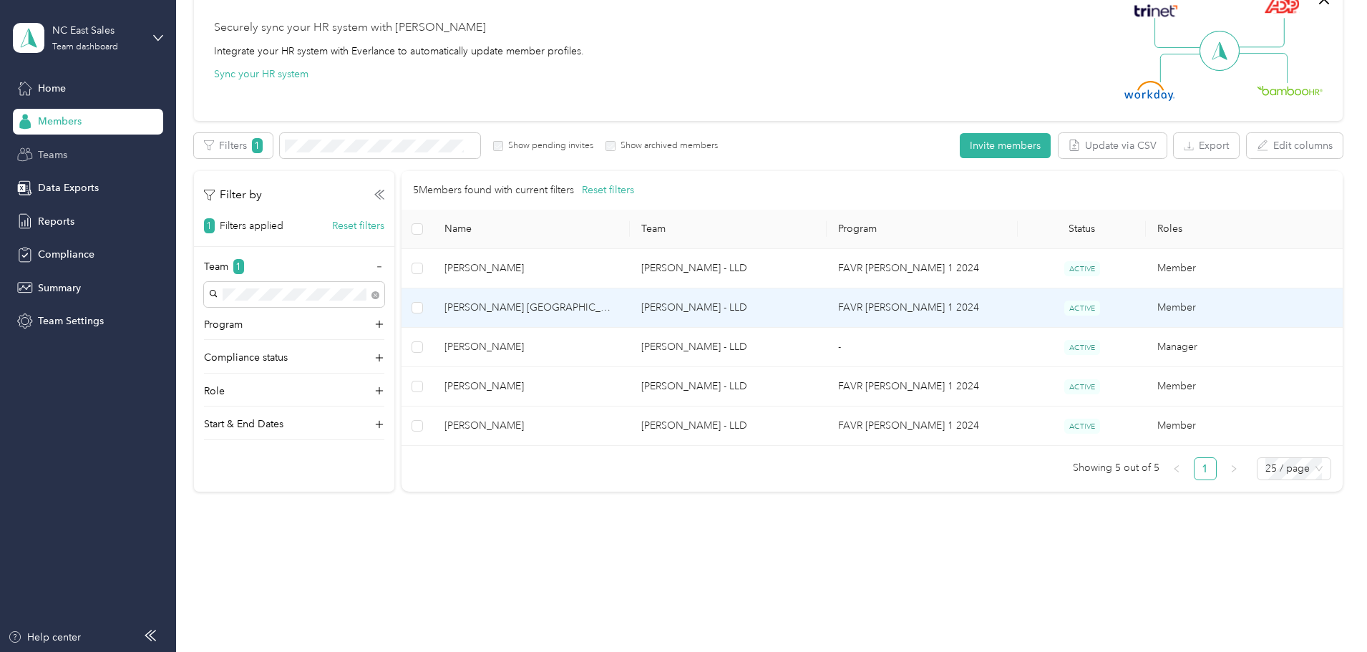
scroll to position [74, 0]
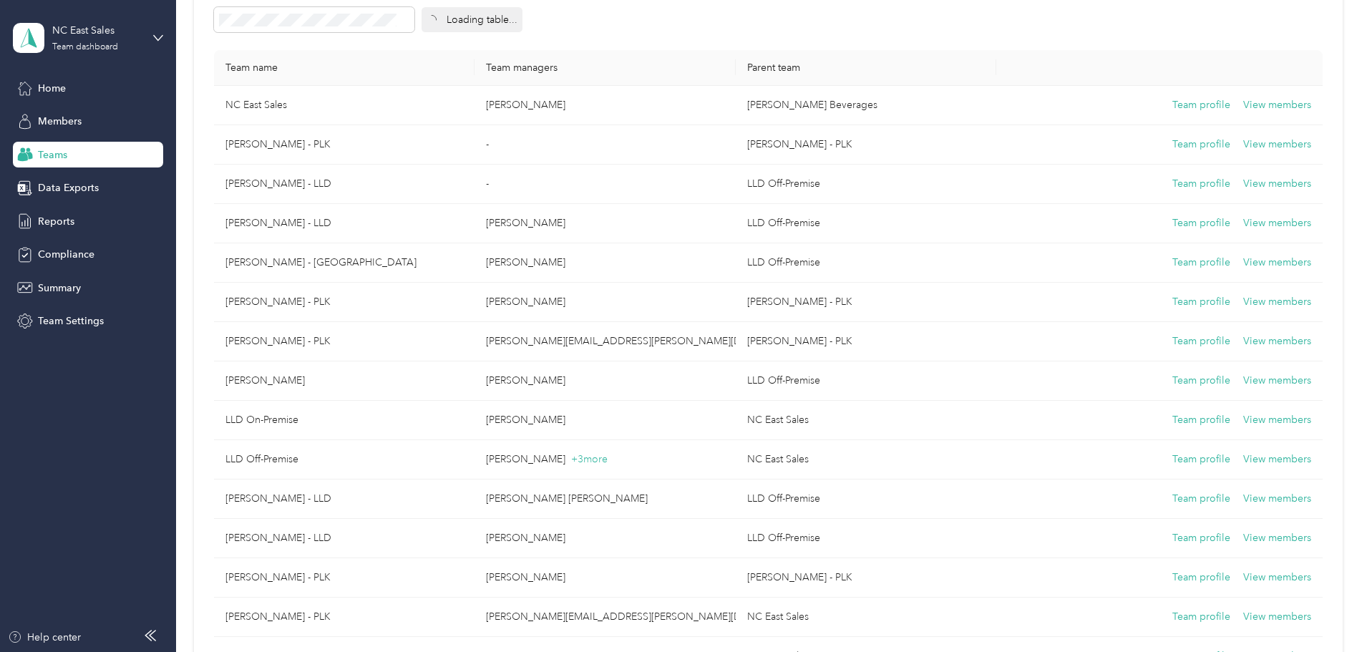
scroll to position [286, 0]
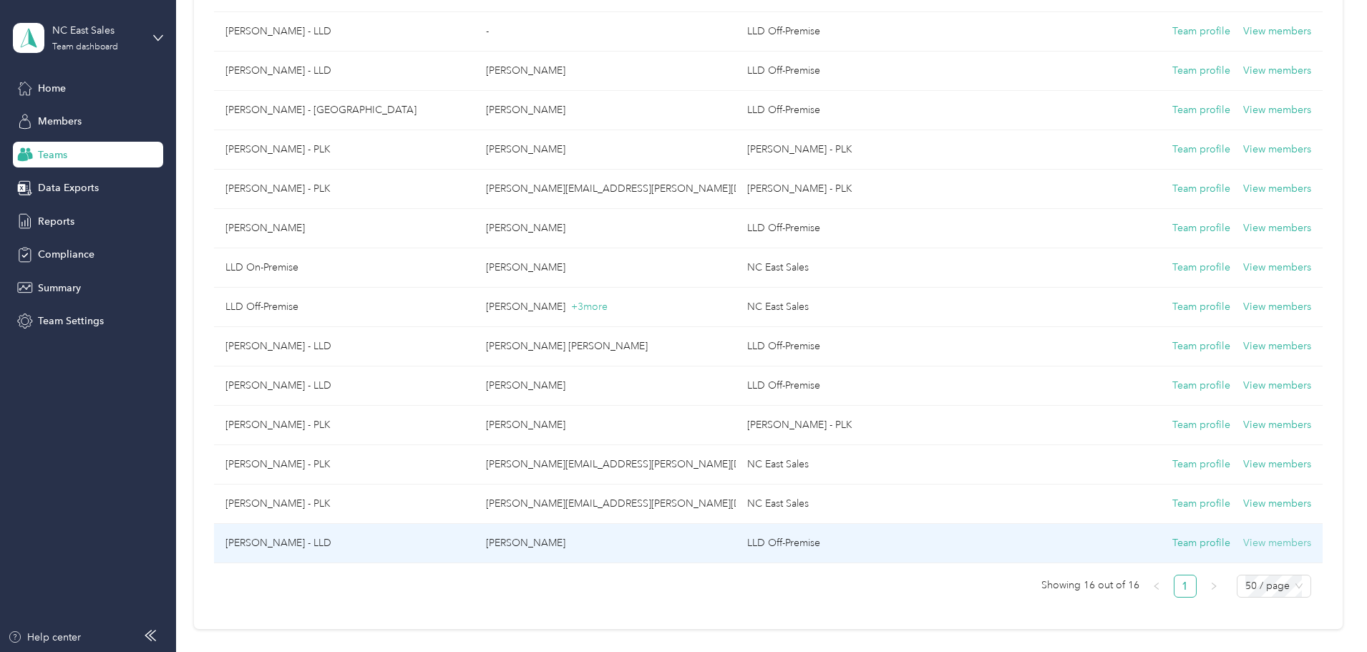
click at [1243, 543] on button "View members" at bounding box center [1277, 543] width 68 height 16
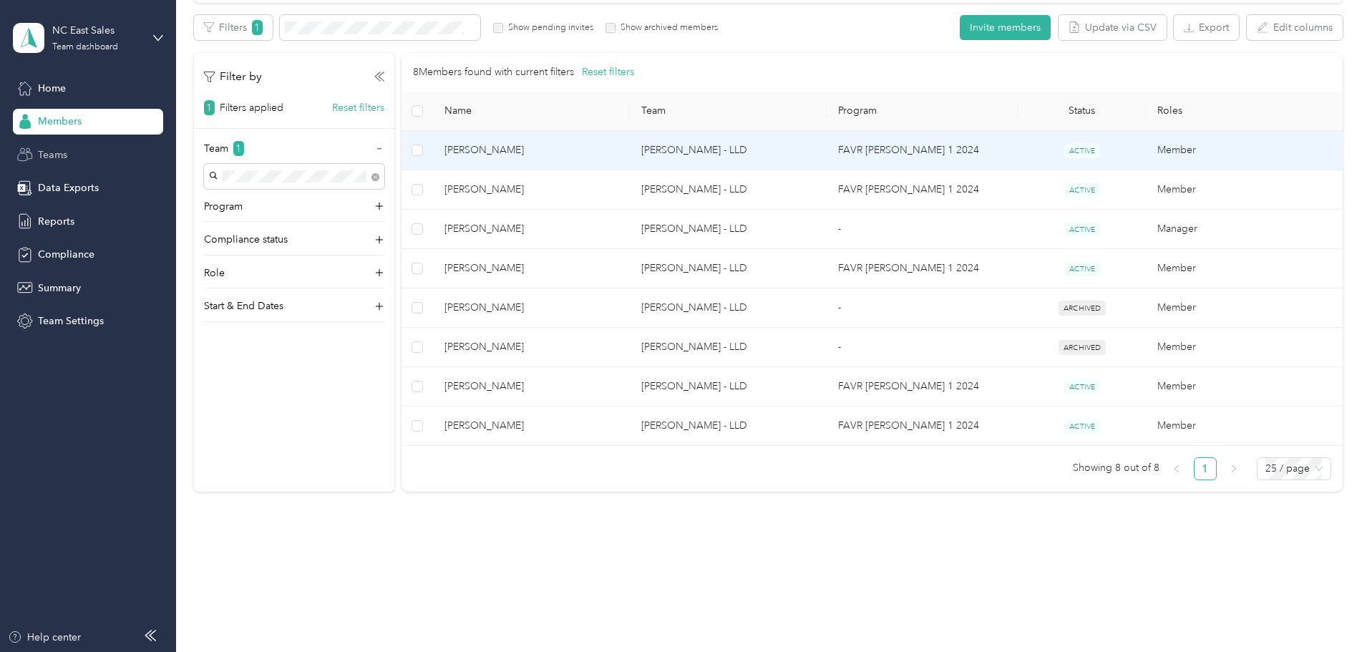
click at [1146, 145] on td "Member" at bounding box center [1244, 150] width 197 height 39
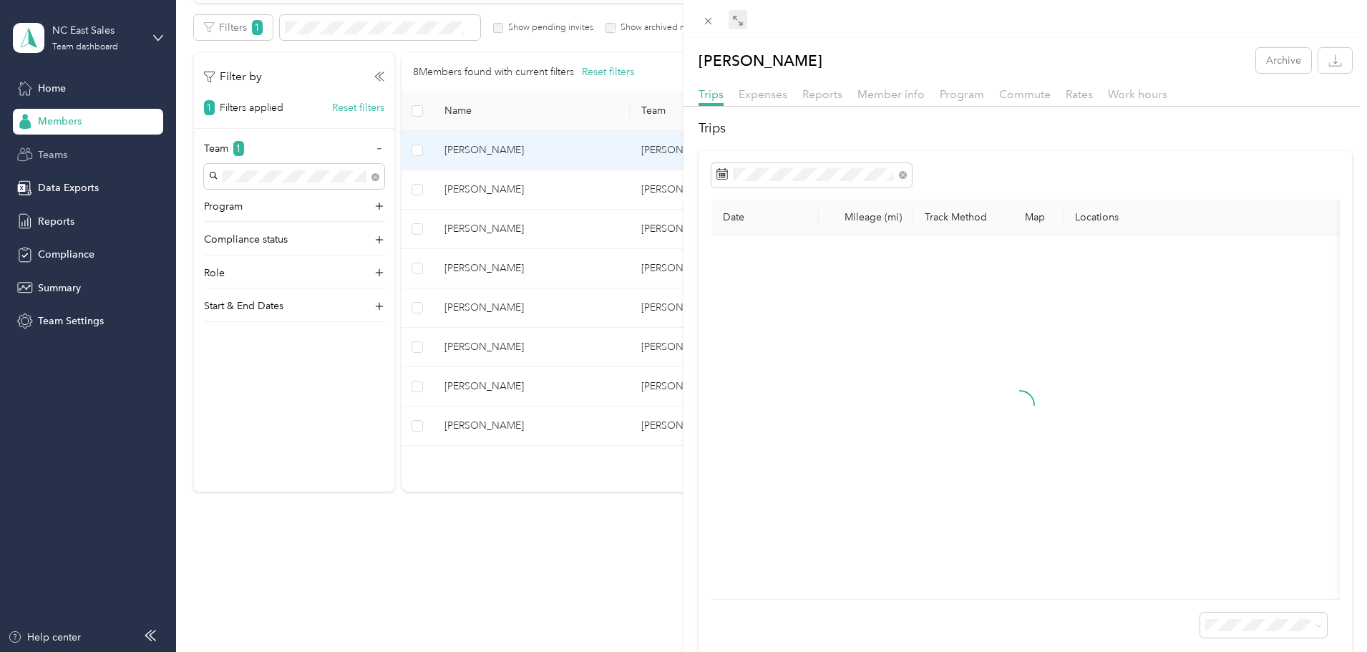
click at [738, 10] on span at bounding box center [738, 20] width 19 height 20
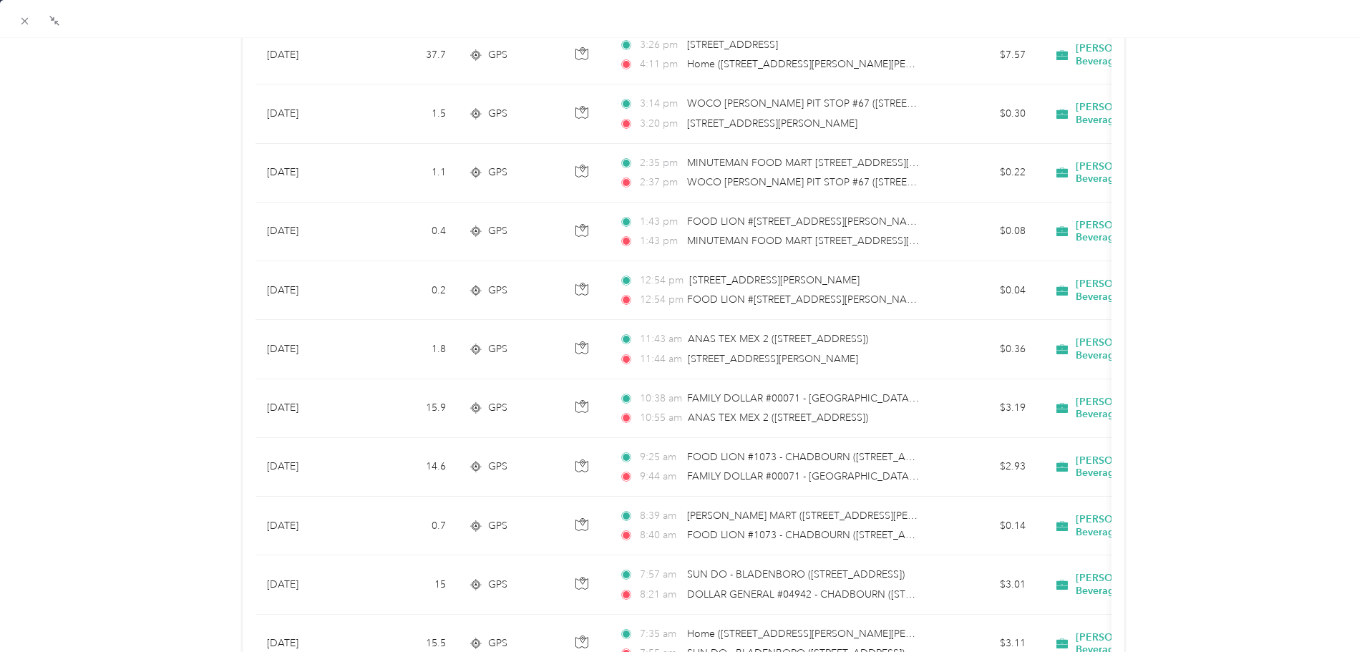
scroll to position [394, 0]
